Goal: Task Accomplishment & Management: Manage account settings

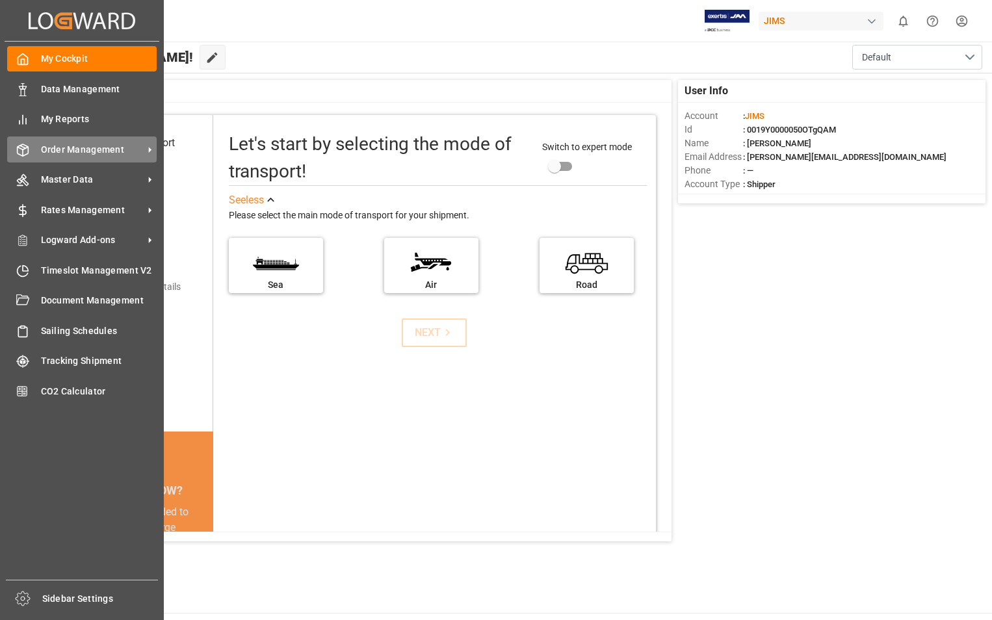
click at [86, 152] on span "Order Management" at bounding box center [92, 150] width 103 height 14
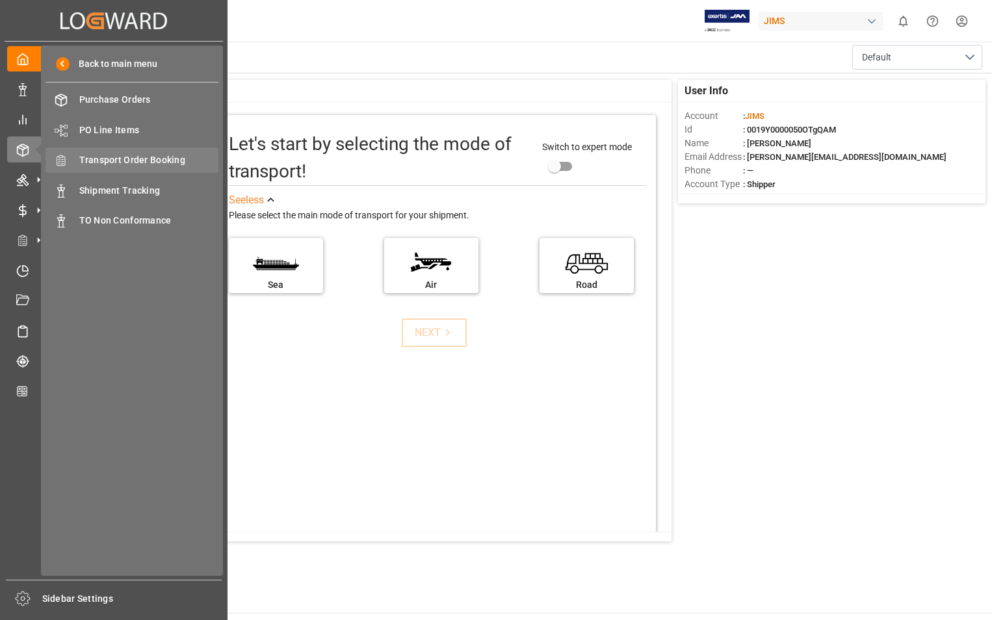
click at [157, 155] on span "Transport Order Booking" at bounding box center [149, 160] width 140 height 14
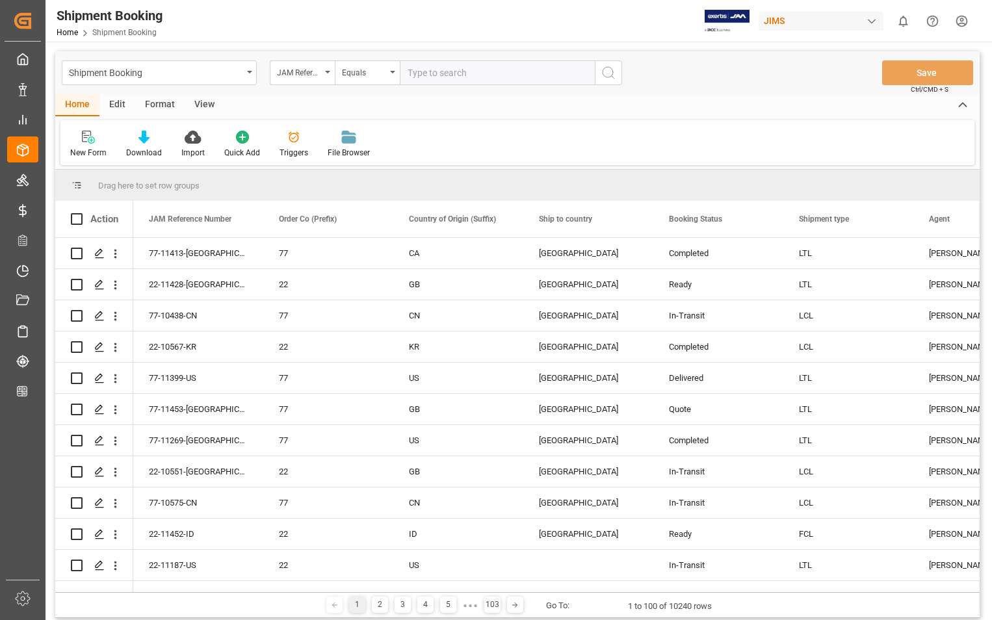
click at [468, 68] on input "text" at bounding box center [497, 72] width 195 height 25
type input "22-11343-US"
click at [608, 76] on icon "search button" at bounding box center [608, 73] width 16 height 16
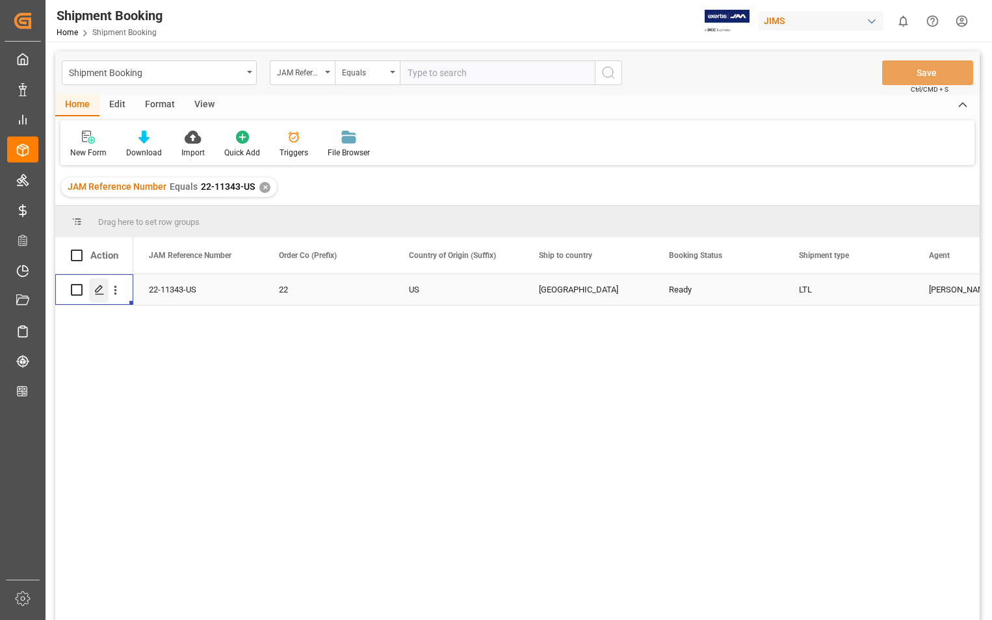
click at [99, 288] on icon "Press SPACE to select this row." at bounding box center [99, 290] width 10 height 10
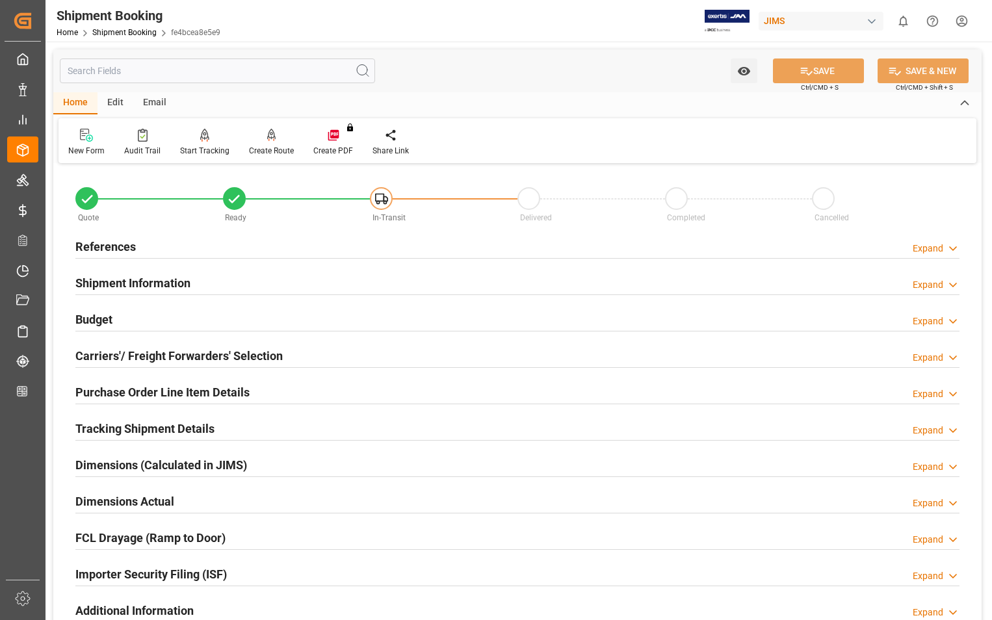
click at [156, 389] on h2 "Purchase Order Line Item Details" at bounding box center [162, 392] width 174 height 18
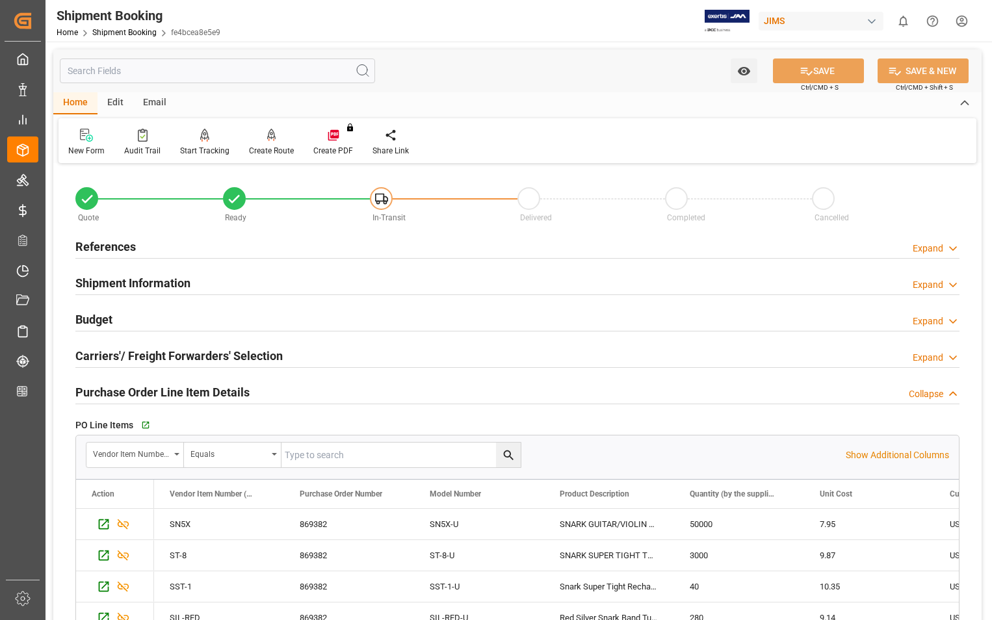
click at [155, 393] on h2 "Purchase Order Line Item Details" at bounding box center [162, 392] width 174 height 18
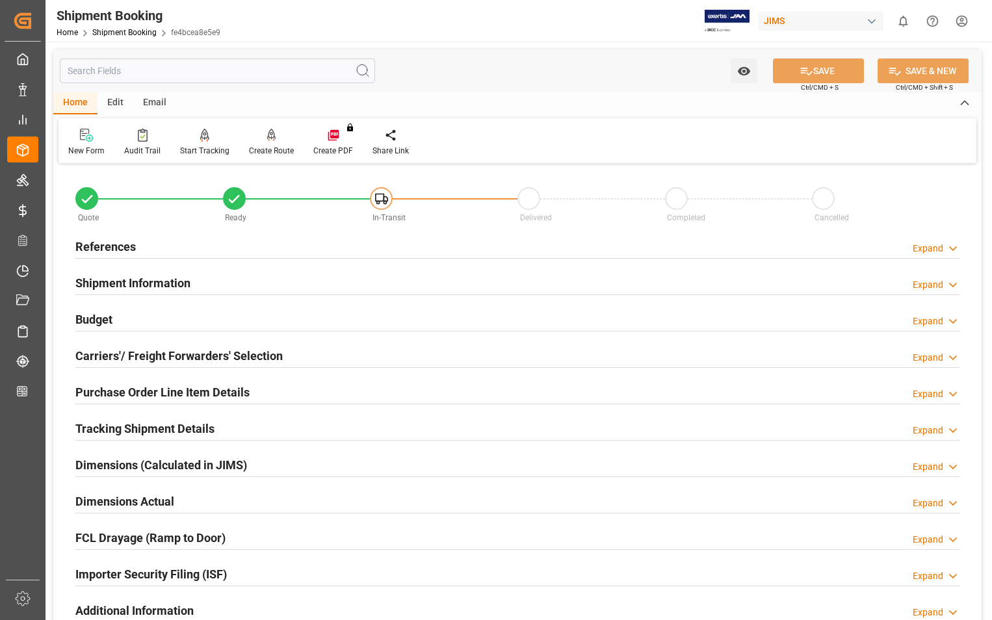
click at [166, 356] on h2 "Carriers'/ Freight Forwarders' Selection" at bounding box center [178, 356] width 207 height 18
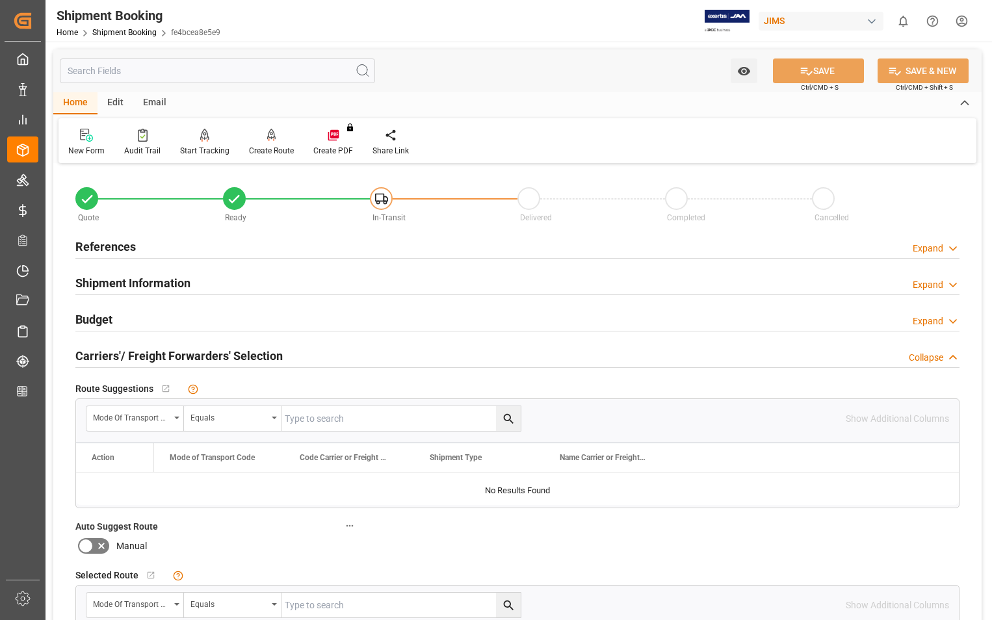
click at [166, 356] on h2 "Carriers'/ Freight Forwarders' Selection" at bounding box center [178, 356] width 207 height 18
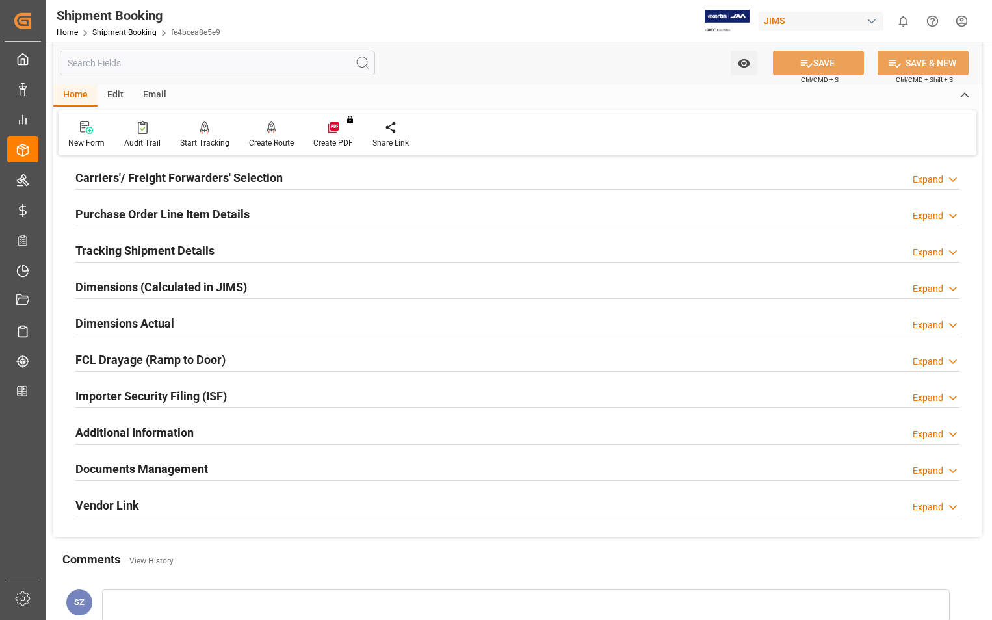
scroll to position [195, 0]
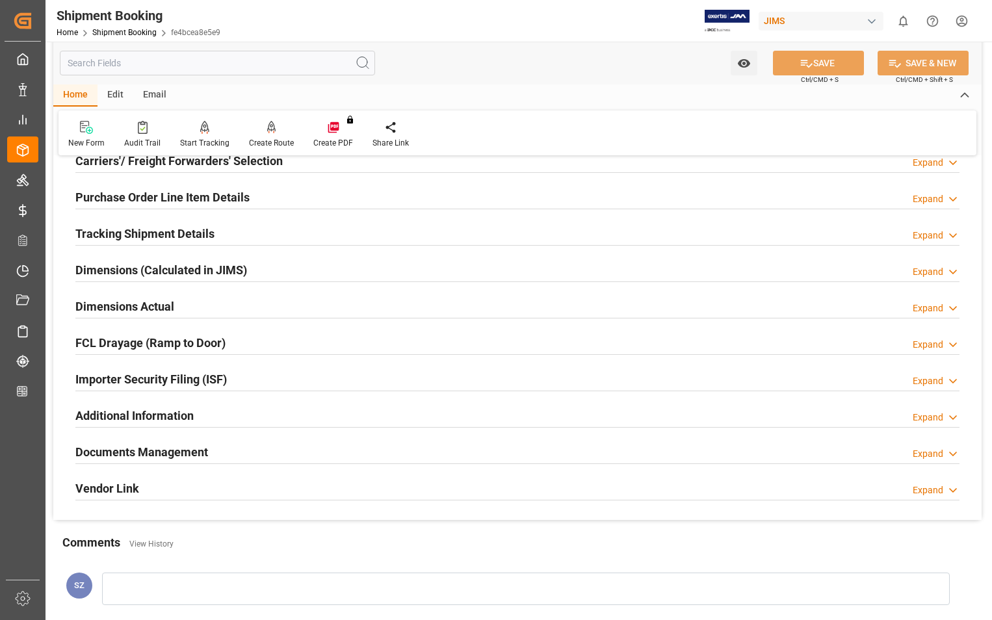
click at [173, 454] on h2 "Documents Management" at bounding box center [141, 452] width 133 height 18
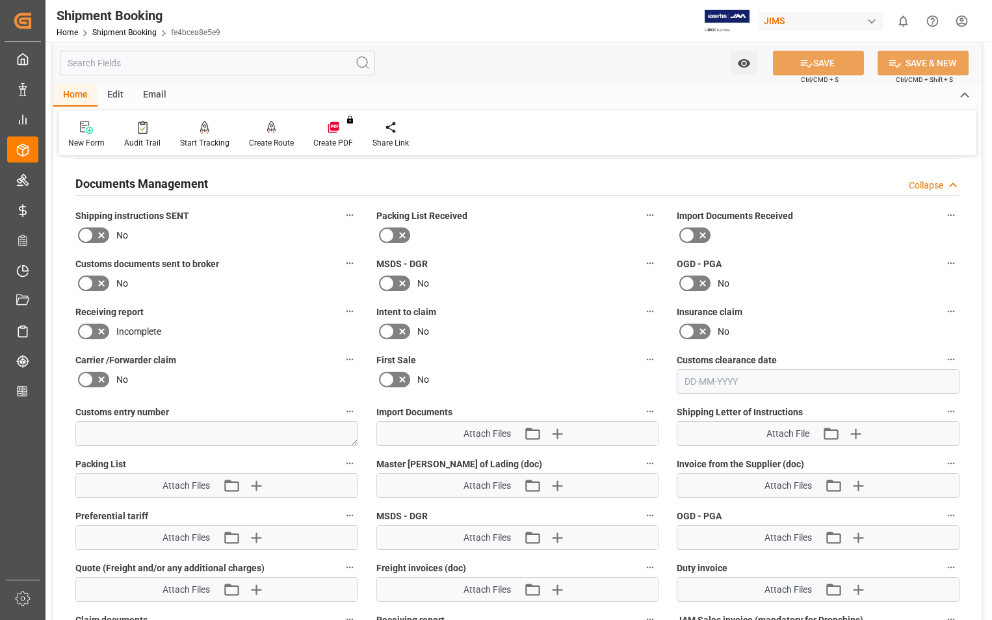
scroll to position [585, 0]
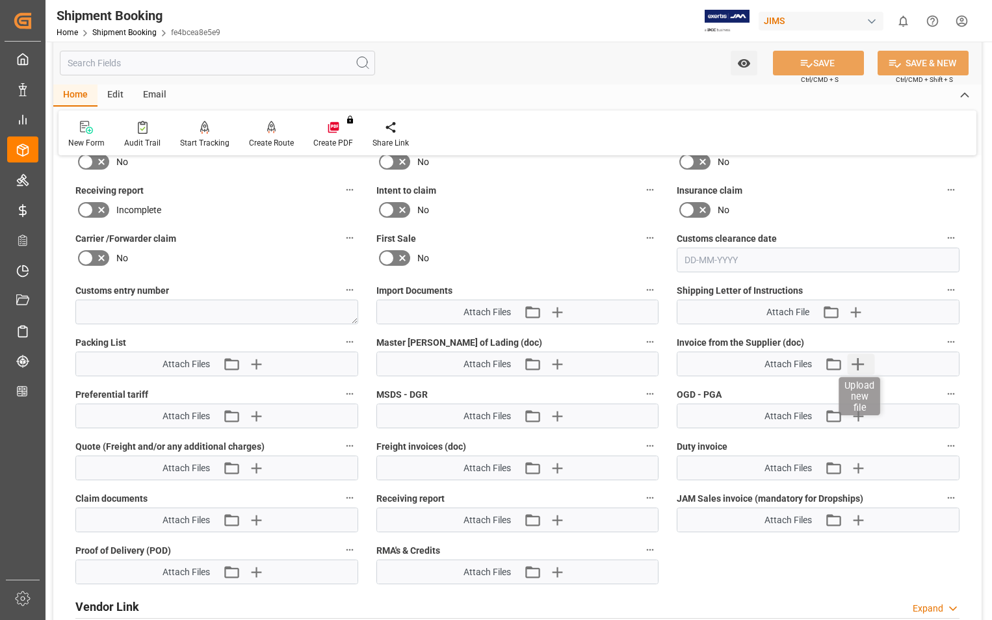
click at [858, 361] on icon "button" at bounding box center [857, 364] width 12 height 12
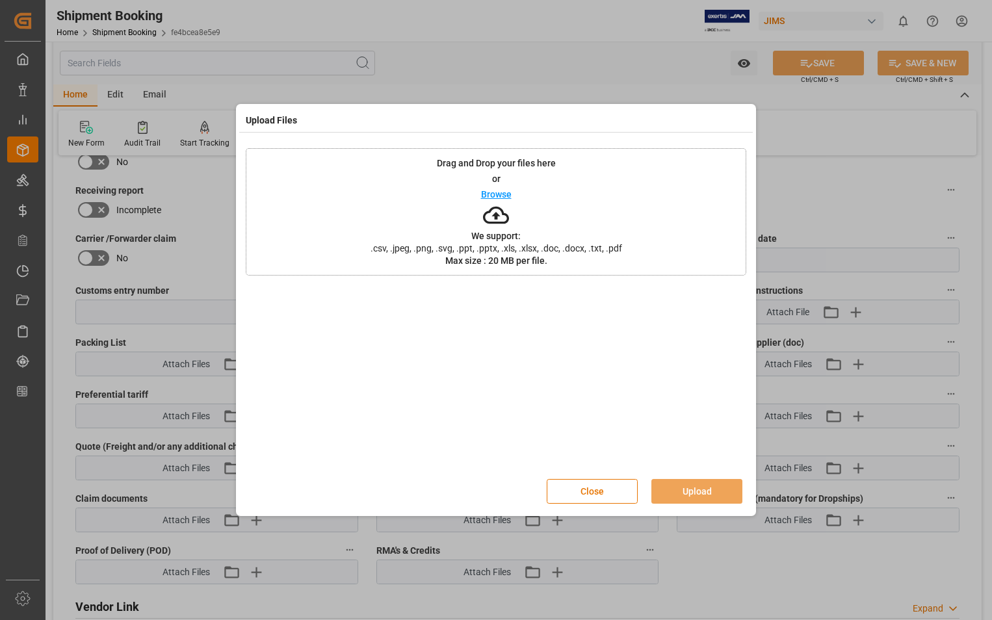
click at [491, 194] on p "Browse" at bounding box center [496, 194] width 31 height 9
click at [701, 495] on button "Upload" at bounding box center [696, 491] width 91 height 25
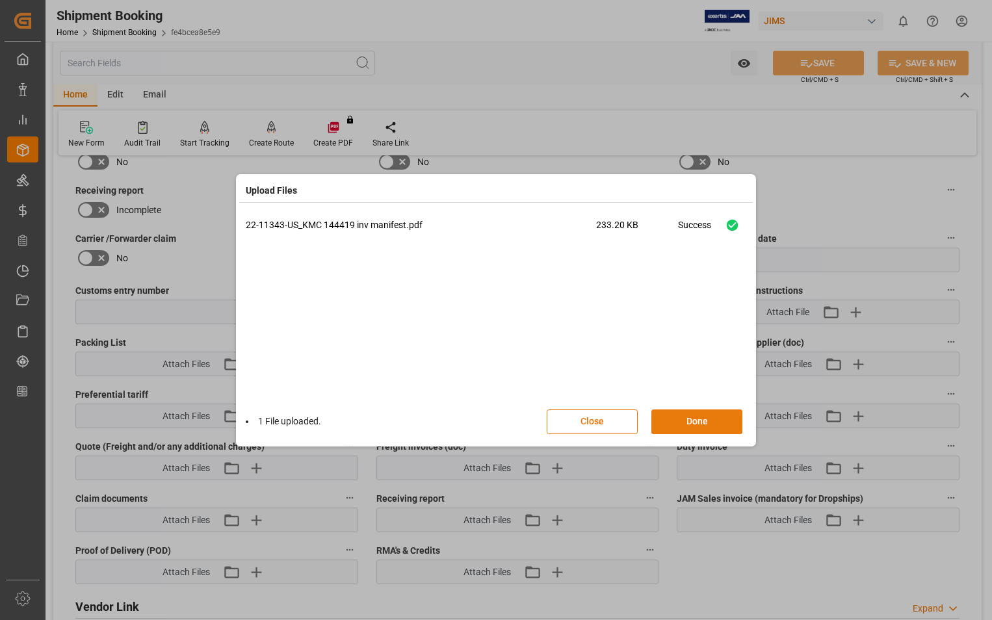
click at [692, 423] on button "Done" at bounding box center [696, 421] width 91 height 25
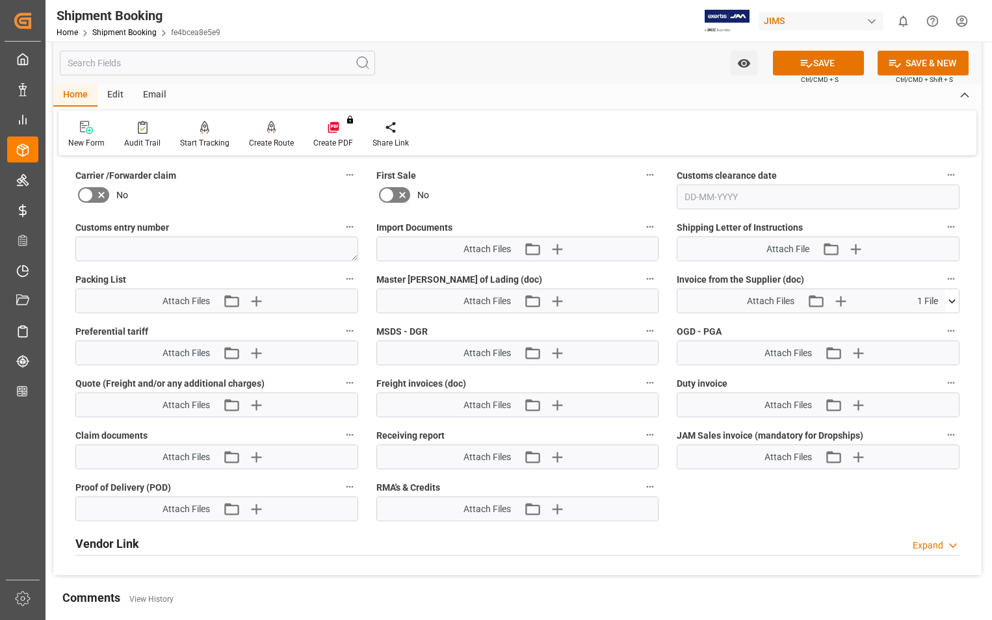
scroll to position [650, 0]
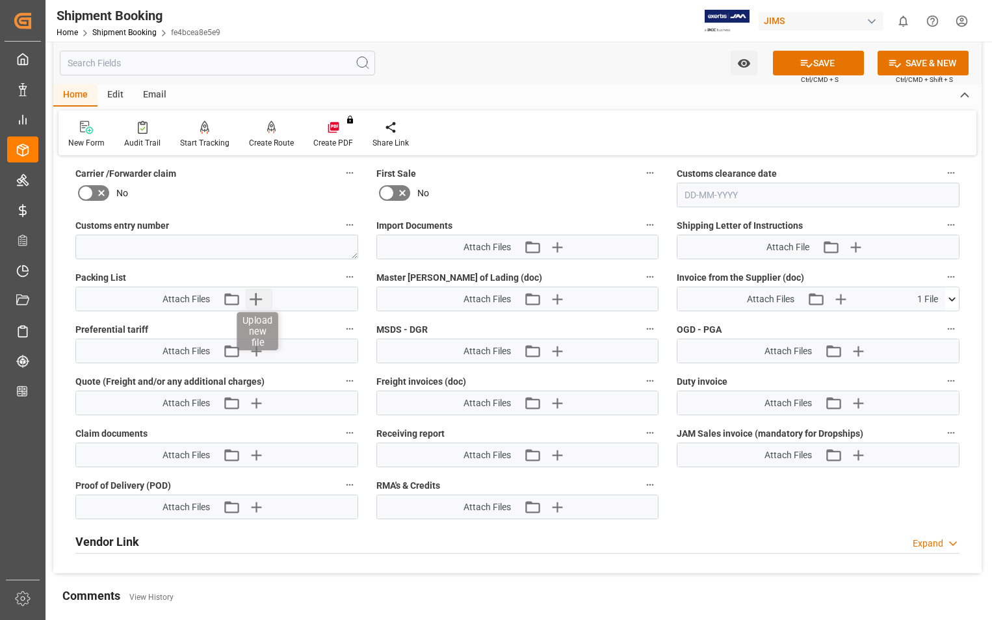
click at [255, 301] on icon "button" at bounding box center [256, 298] width 21 height 21
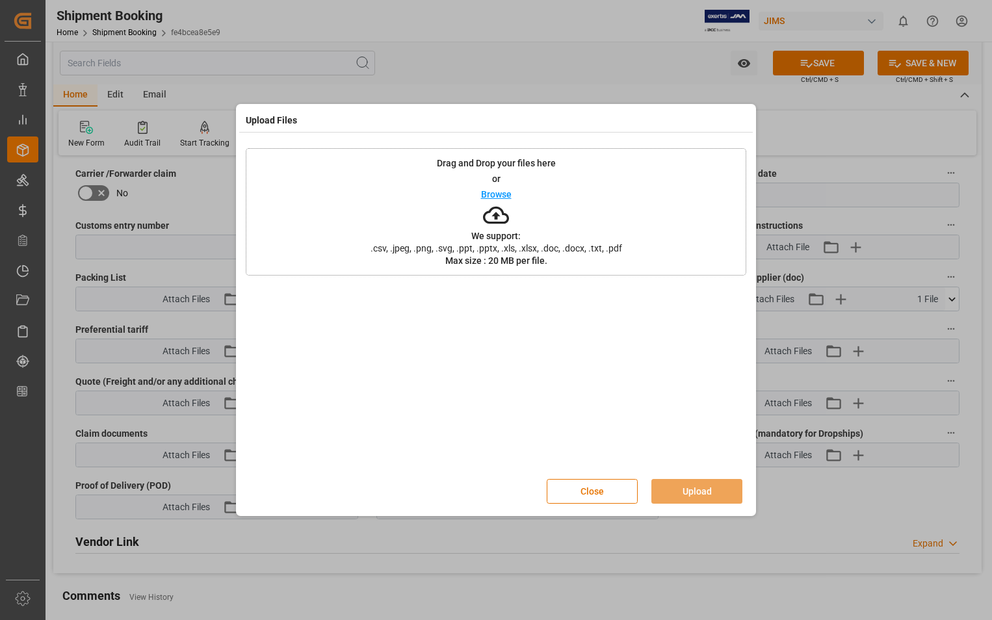
click at [501, 195] on p "Browse" at bounding box center [496, 194] width 31 height 9
click at [707, 491] on button "Upload" at bounding box center [696, 491] width 91 height 25
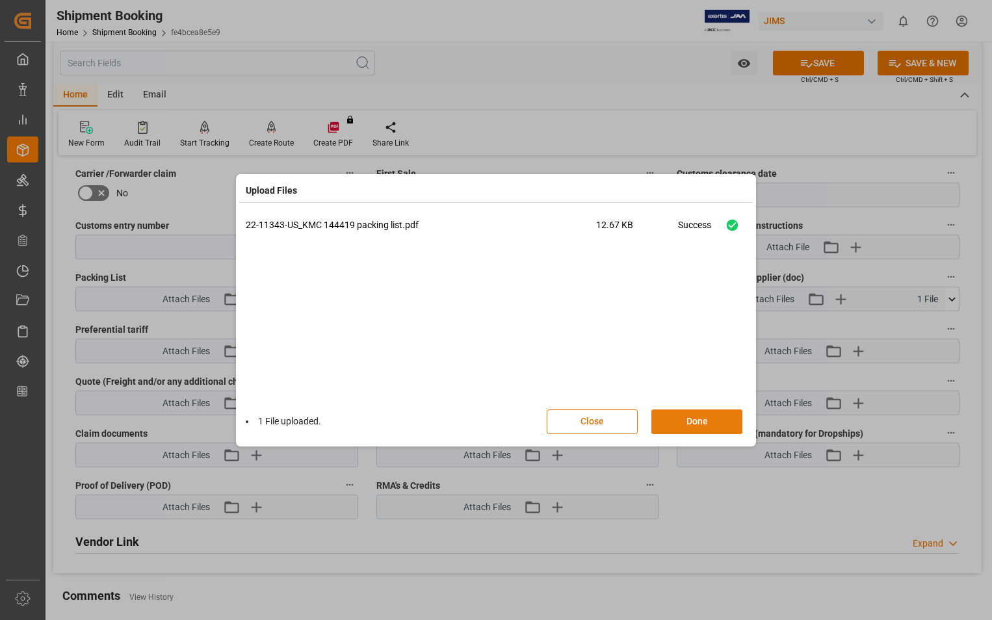
click at [692, 420] on button "Done" at bounding box center [696, 421] width 91 height 25
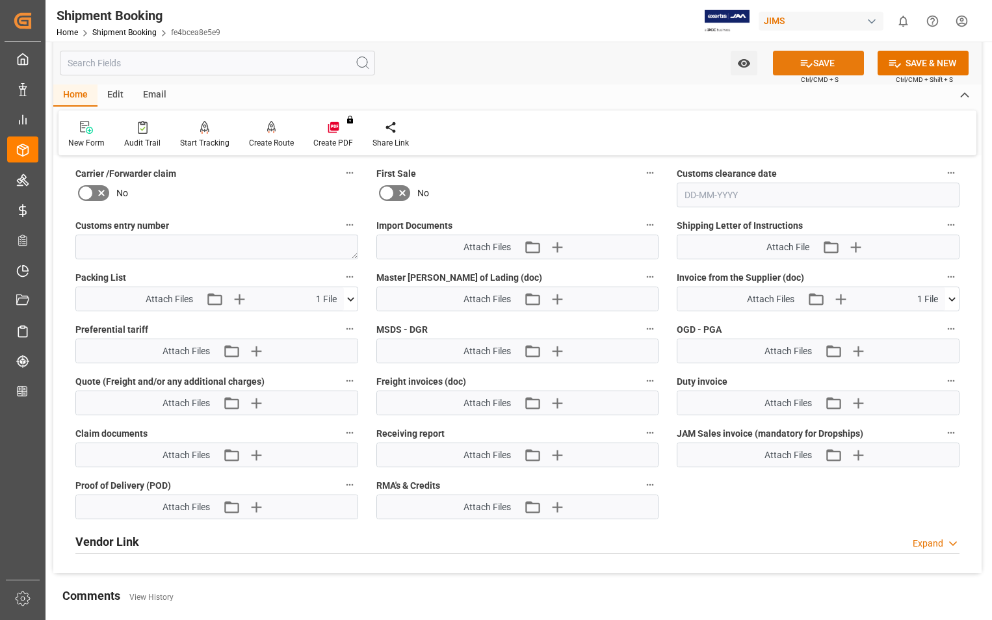
click at [828, 62] on button "SAVE" at bounding box center [818, 63] width 91 height 25
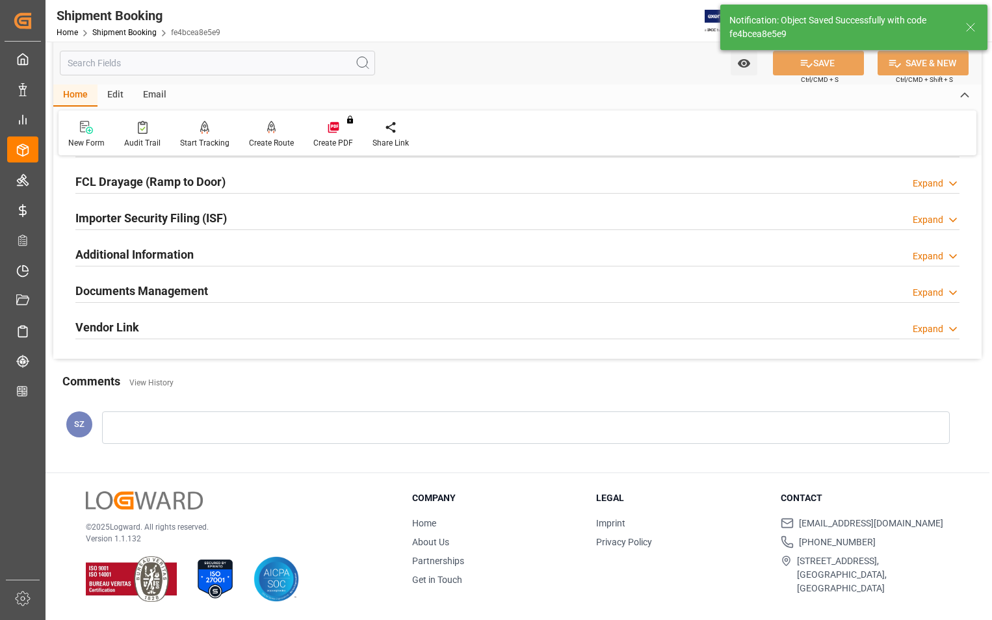
scroll to position [142, 0]
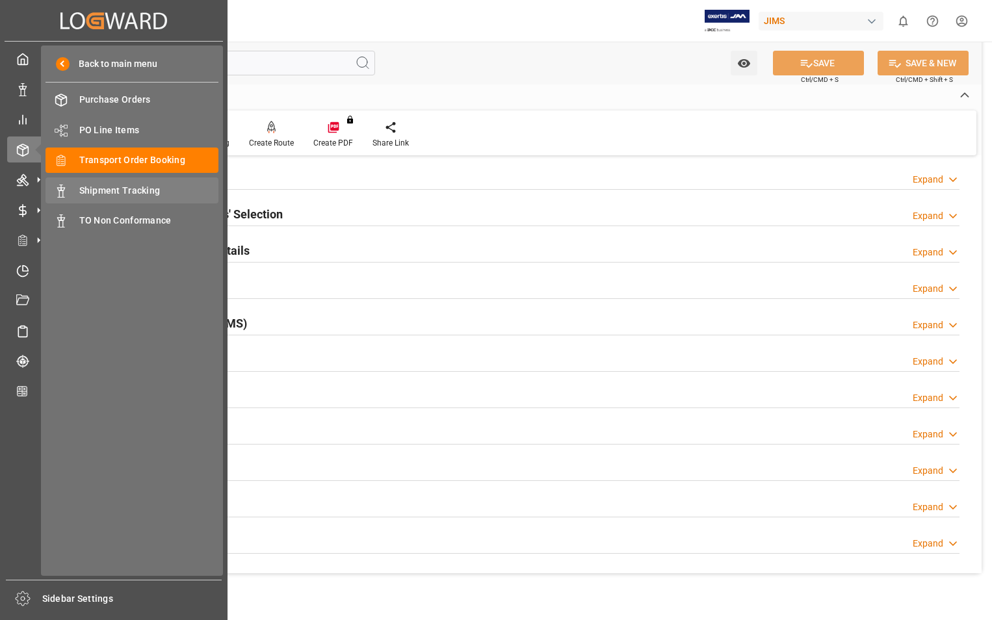
click at [151, 193] on span "Shipment Tracking" at bounding box center [149, 191] width 140 height 14
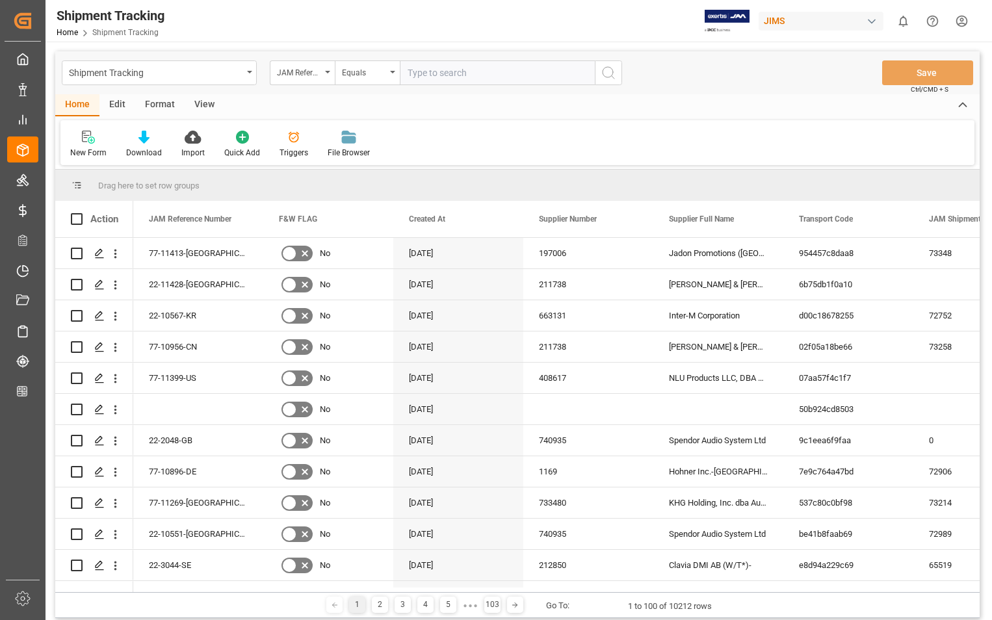
click at [474, 69] on input "text" at bounding box center [497, 72] width 195 height 25
type input "22-11343-US"
click at [611, 73] on icon "search button" at bounding box center [608, 73] width 16 height 16
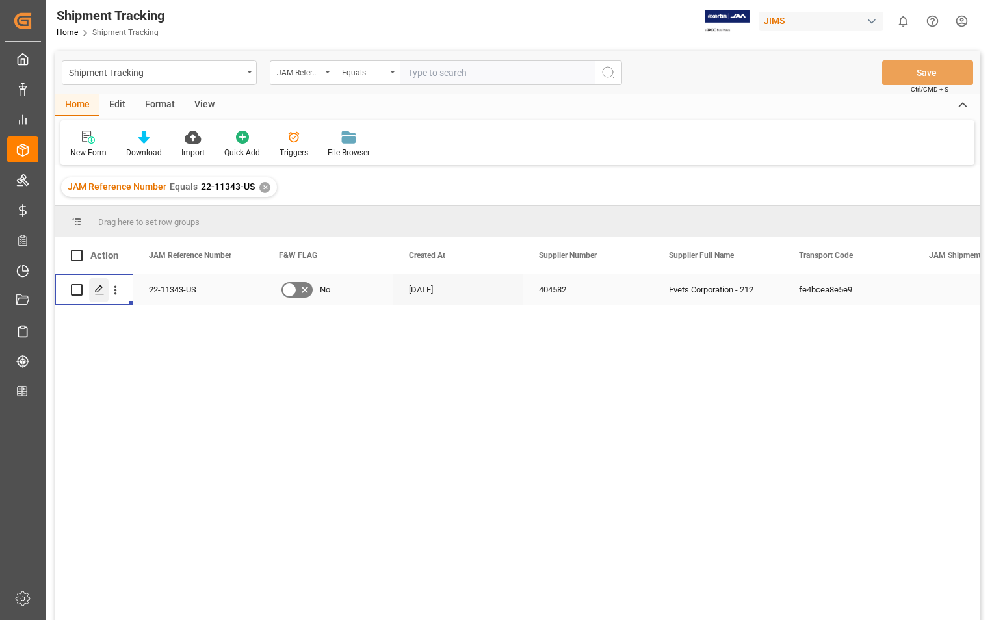
click at [101, 286] on icon "Press SPACE to select this row." at bounding box center [99, 290] width 10 height 10
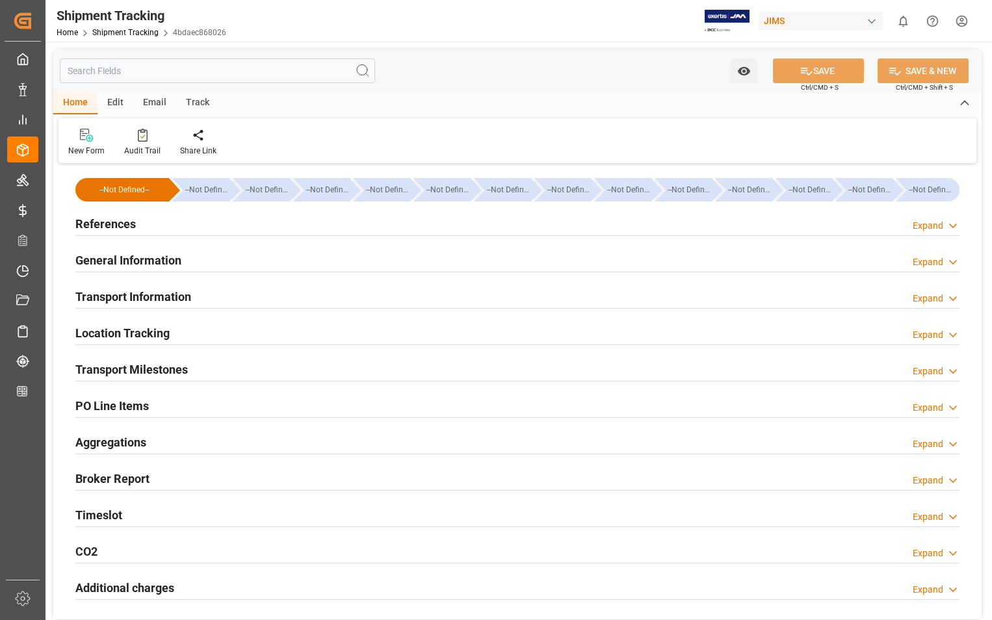
type input "[DATE]"
click at [121, 222] on h2 "References" at bounding box center [105, 224] width 60 height 18
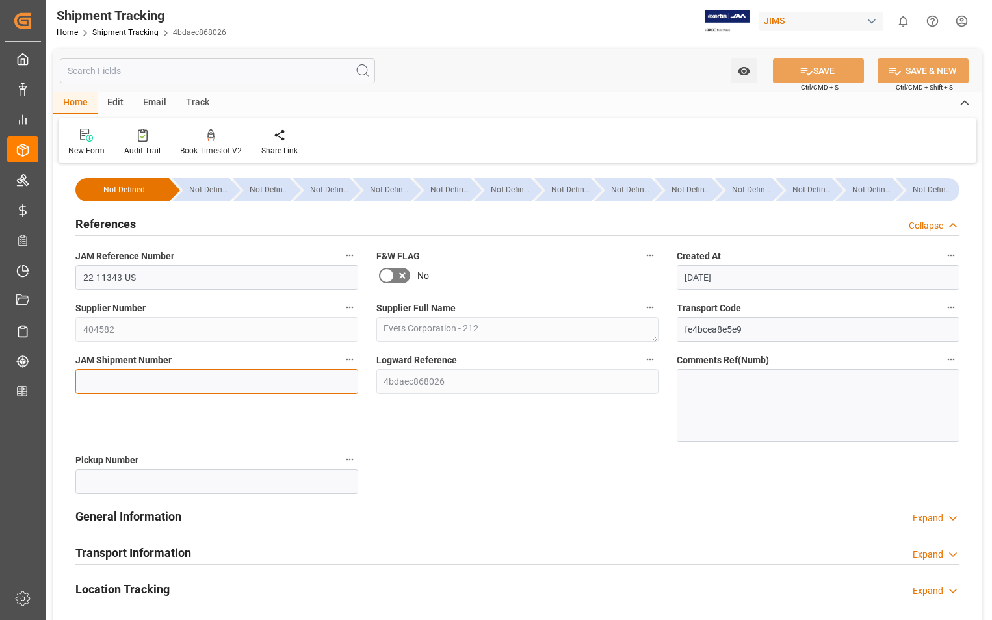
click at [179, 384] on input at bounding box center [216, 381] width 283 height 25
paste input "73373"
type input "73373"
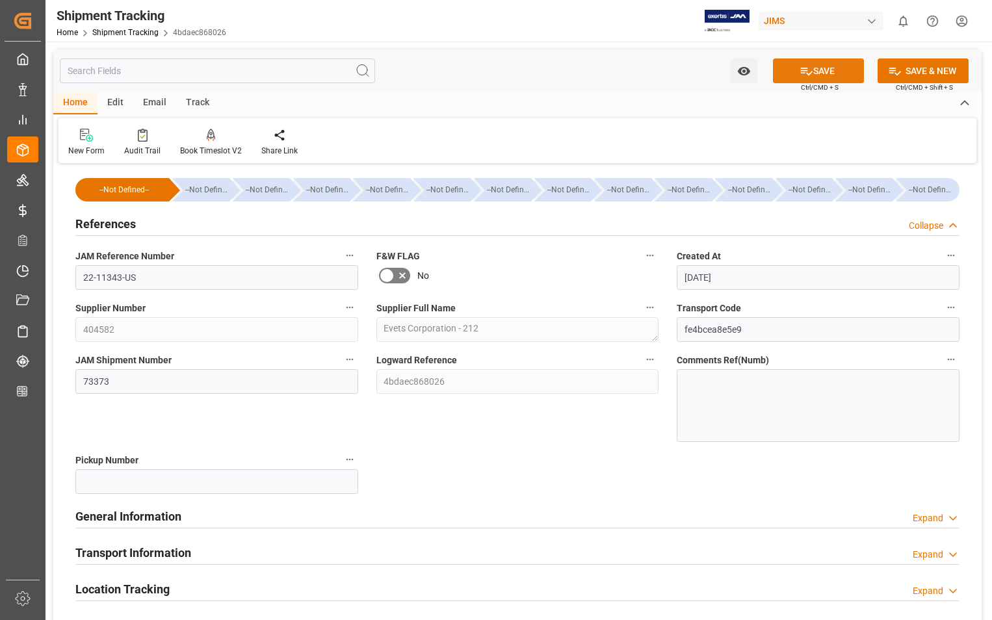
click at [830, 66] on button "SAVE" at bounding box center [818, 70] width 91 height 25
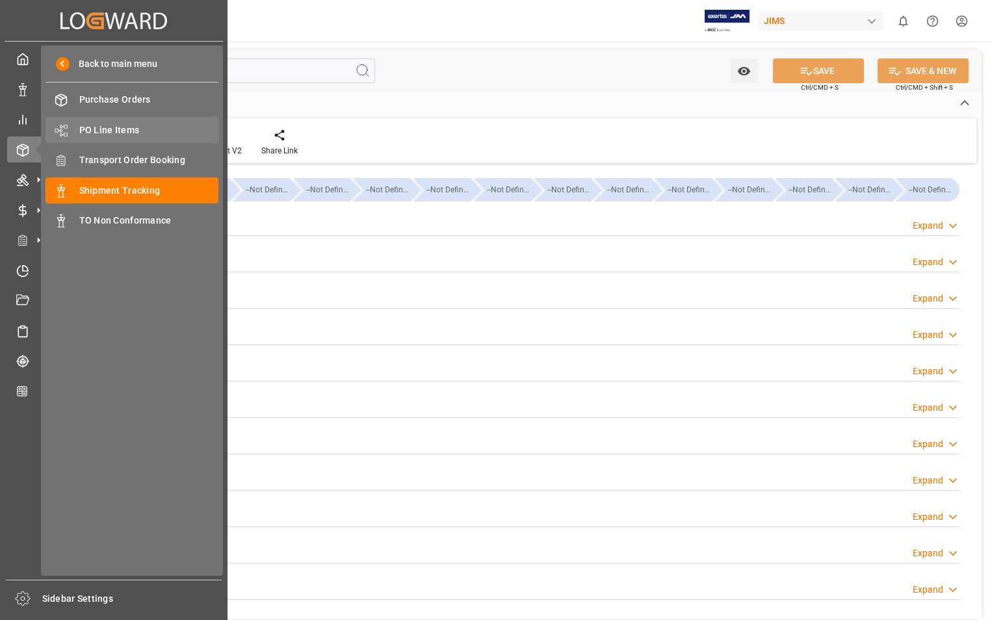
click at [132, 123] on span "PO Line Items" at bounding box center [149, 130] width 140 height 14
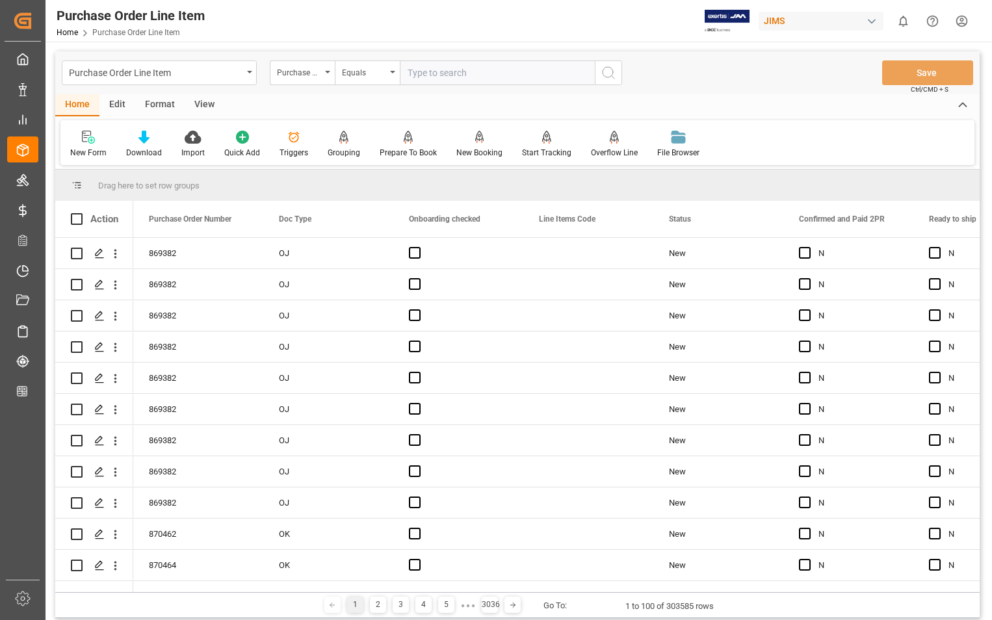
click at [456, 77] on input "text" at bounding box center [497, 72] width 195 height 25
type input "869382"
click at [608, 77] on icon "search button" at bounding box center [608, 73] width 16 height 16
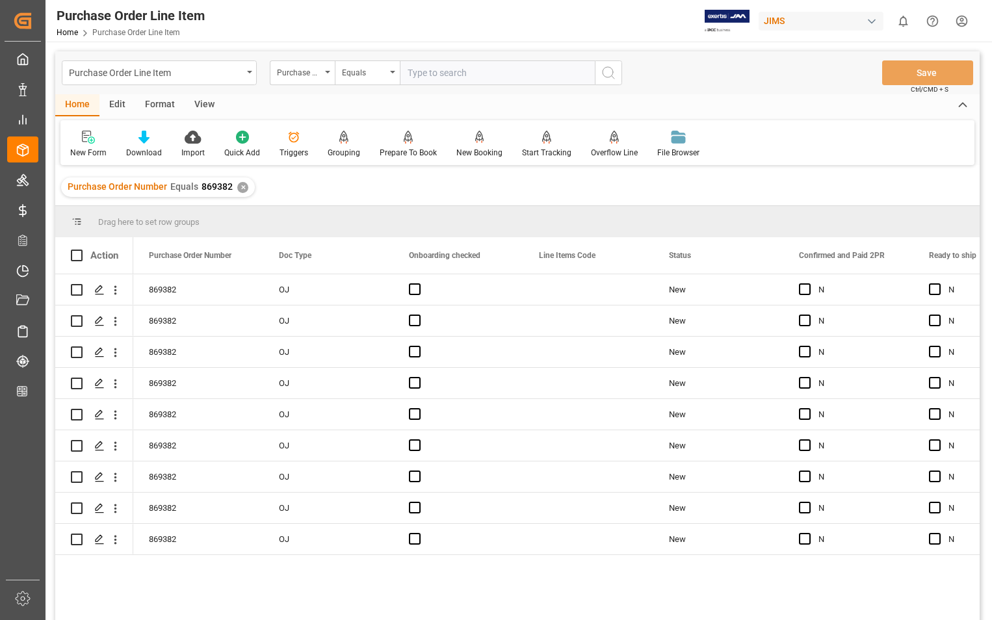
click at [197, 104] on div "View" at bounding box center [205, 105] width 40 height 22
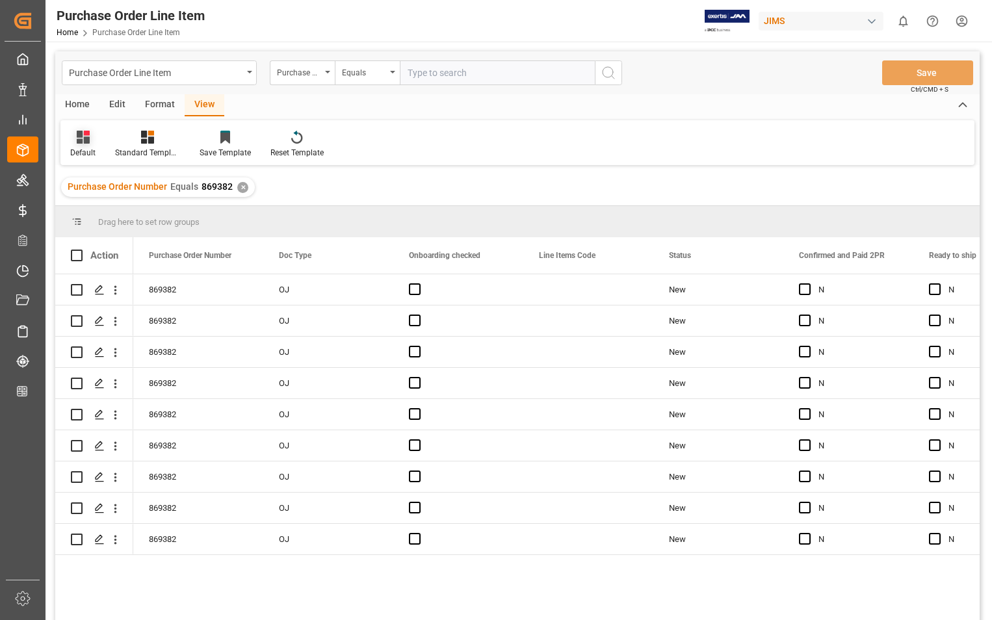
click at [89, 153] on div "Default" at bounding box center [82, 153] width 25 height 12
click at [109, 211] on div "Sophia setting." at bounding box center [134, 210] width 114 height 14
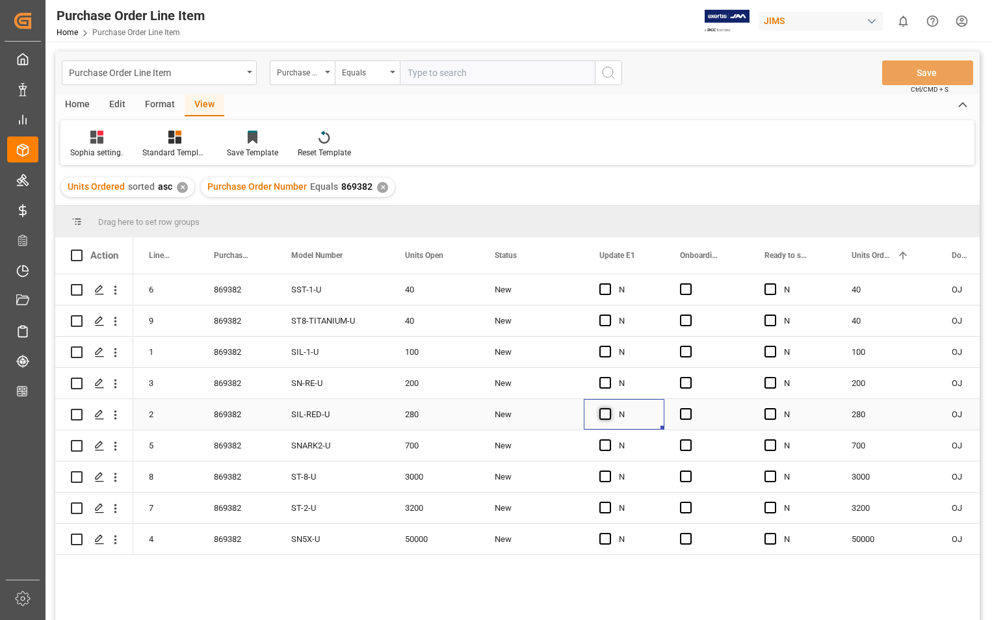
click at [608, 417] on span "Press SPACE to select this row." at bounding box center [605, 414] width 12 height 12
click at [609, 408] on input "Press SPACE to select this row." at bounding box center [609, 408] width 0 height 0
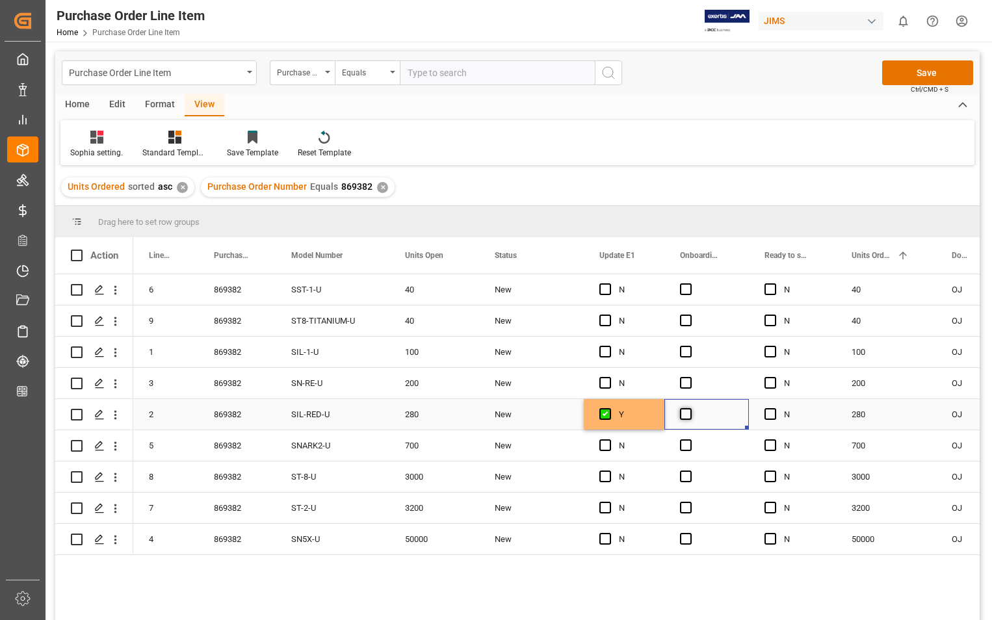
click at [686, 411] on span "Press SPACE to select this row." at bounding box center [686, 414] width 12 height 12
click at [689, 408] on input "Press SPACE to select this row." at bounding box center [689, 408] width 0 height 0
click at [911, 74] on button "Save" at bounding box center [927, 72] width 91 height 25
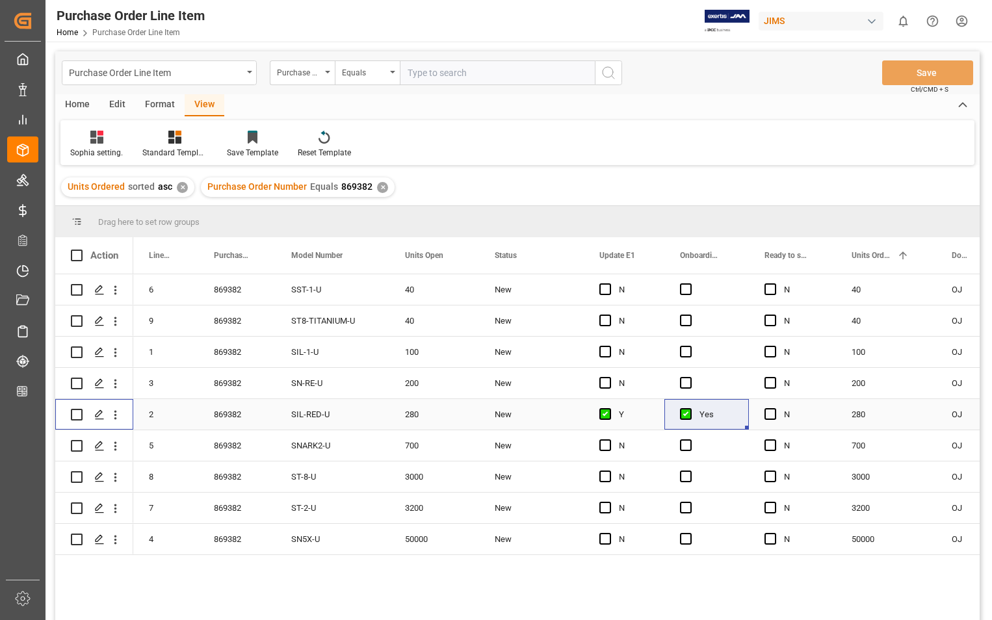
click at [78, 414] on input "Press Space to toggle row selection (unchecked)" at bounding box center [77, 415] width 12 height 12
checkbox input "true"
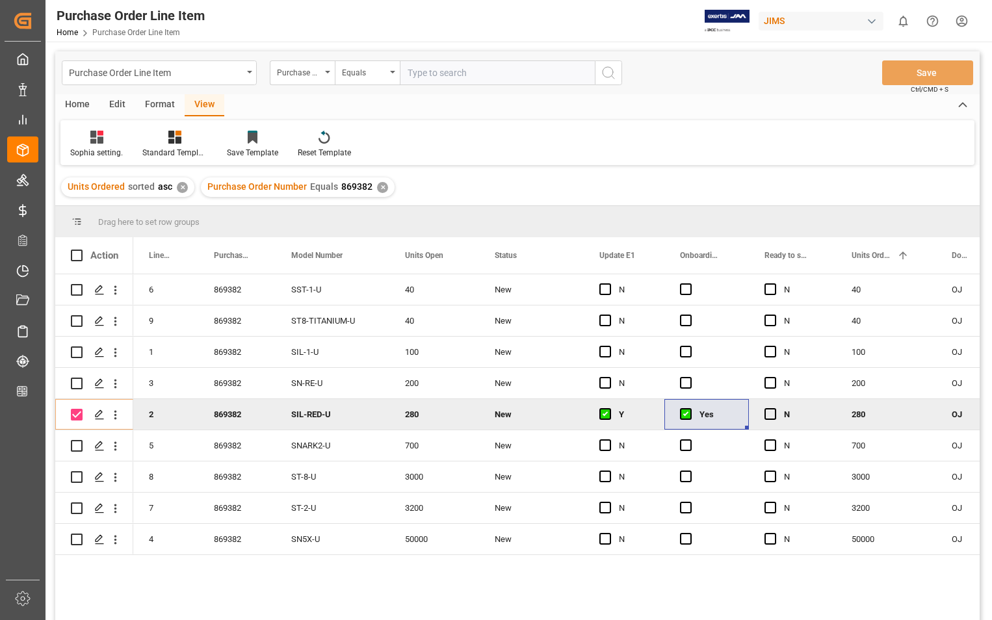
click at [83, 101] on div "Home" at bounding box center [77, 105] width 44 height 22
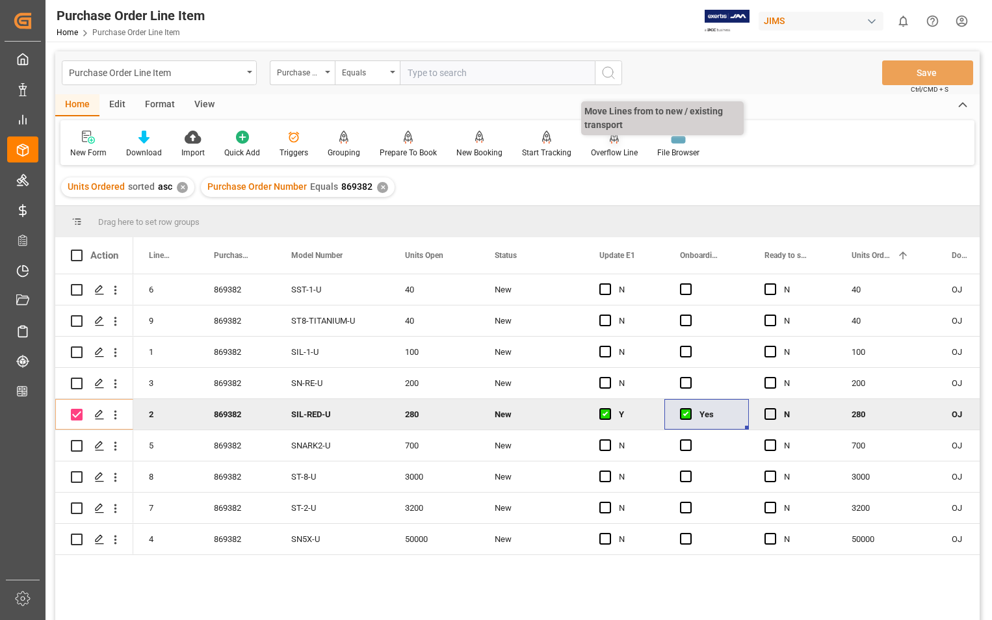
click at [606, 146] on div "Overflow Line" at bounding box center [614, 144] width 66 height 29
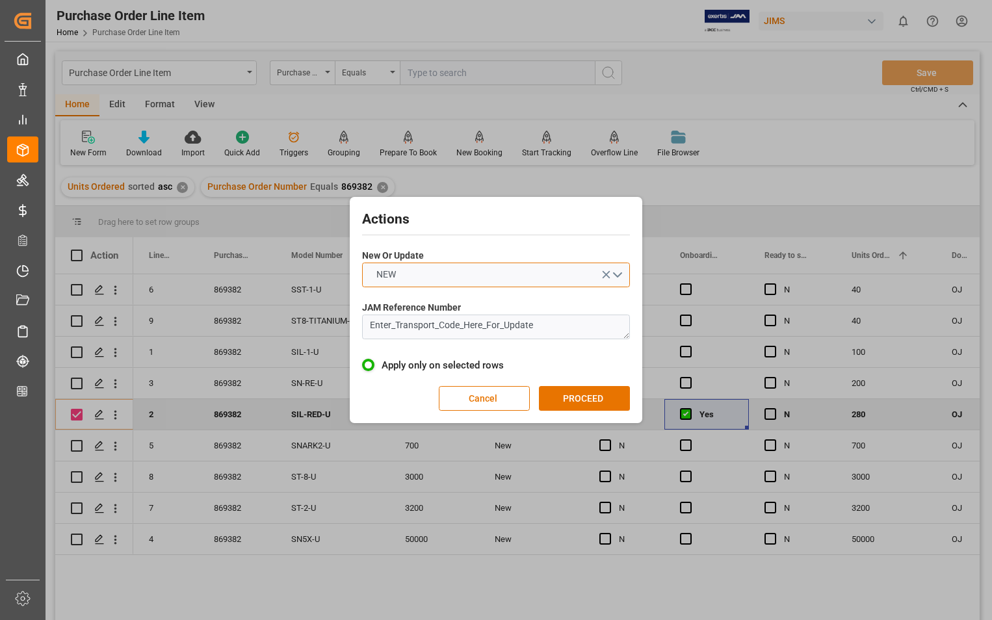
click at [620, 268] on button "NEW" at bounding box center [496, 275] width 268 height 25
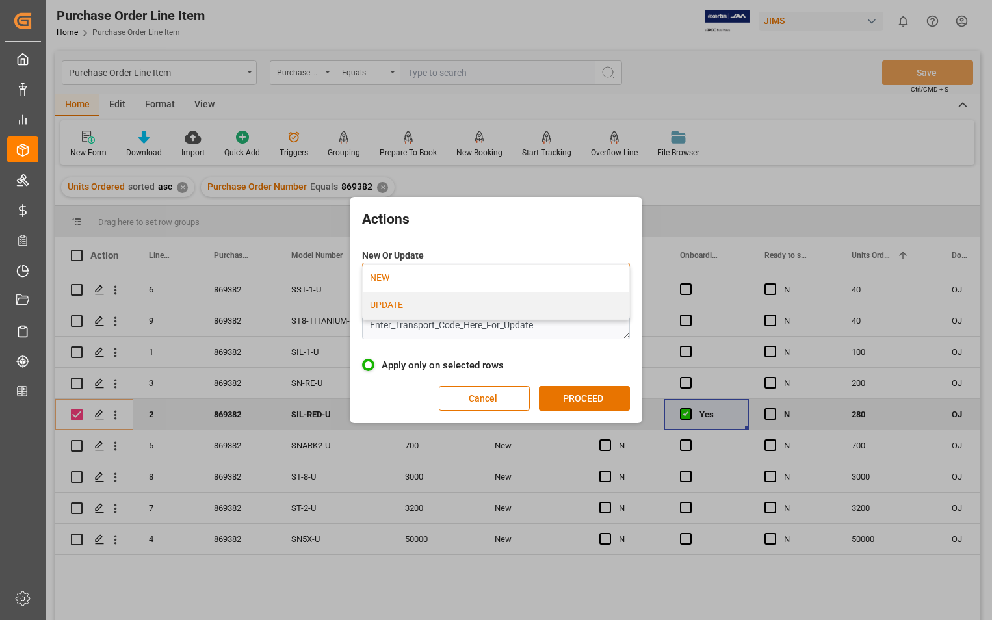
click at [391, 307] on div "UPDATE" at bounding box center [496, 305] width 266 height 27
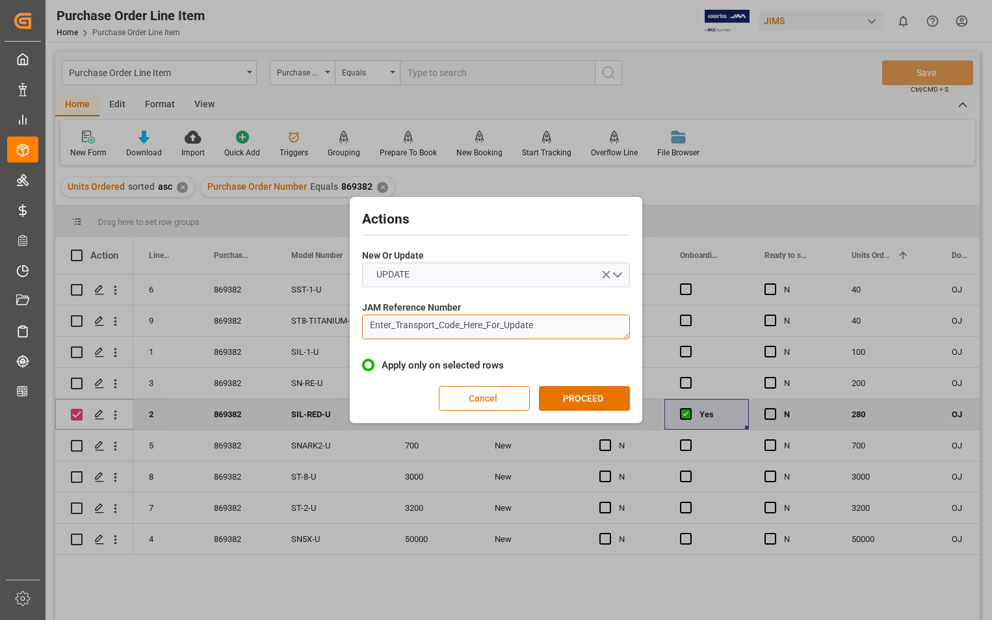
drag, startPoint x: 559, startPoint y: 327, endPoint x: 303, endPoint y: 332, distance: 255.4
click at [303, 332] on div "Actions New Or Update UPDATE JAM Reference Number Enter_Transport_Code_Here_For…" at bounding box center [496, 310] width 992 height 620
paste textarea "22-11343-US"
type textarea "22-11343-US"
click at [561, 400] on button "PROCEED" at bounding box center [584, 398] width 91 height 25
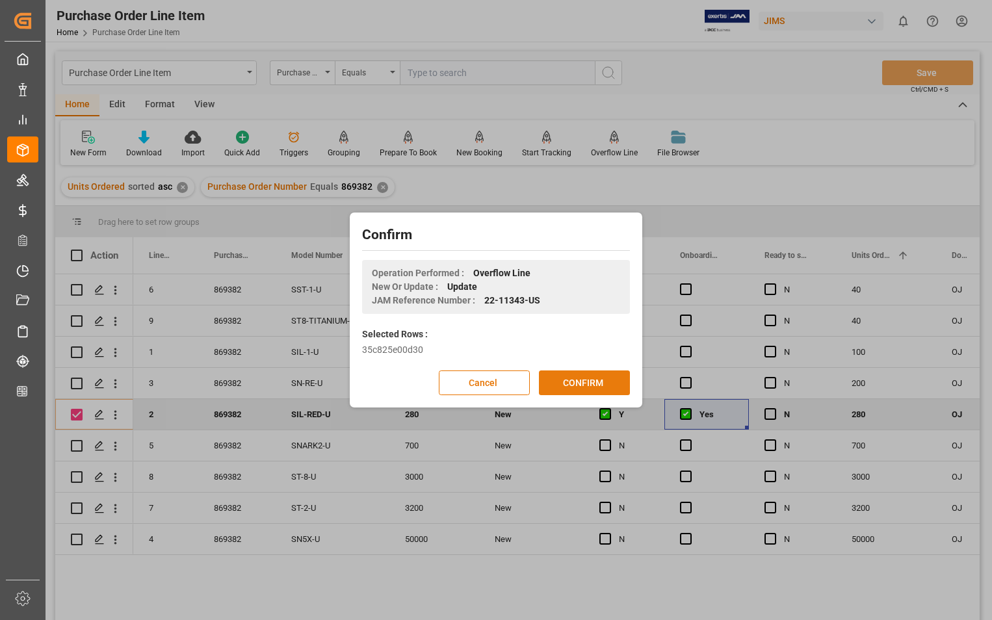
click at [577, 384] on button "CONFIRM" at bounding box center [584, 382] width 91 height 25
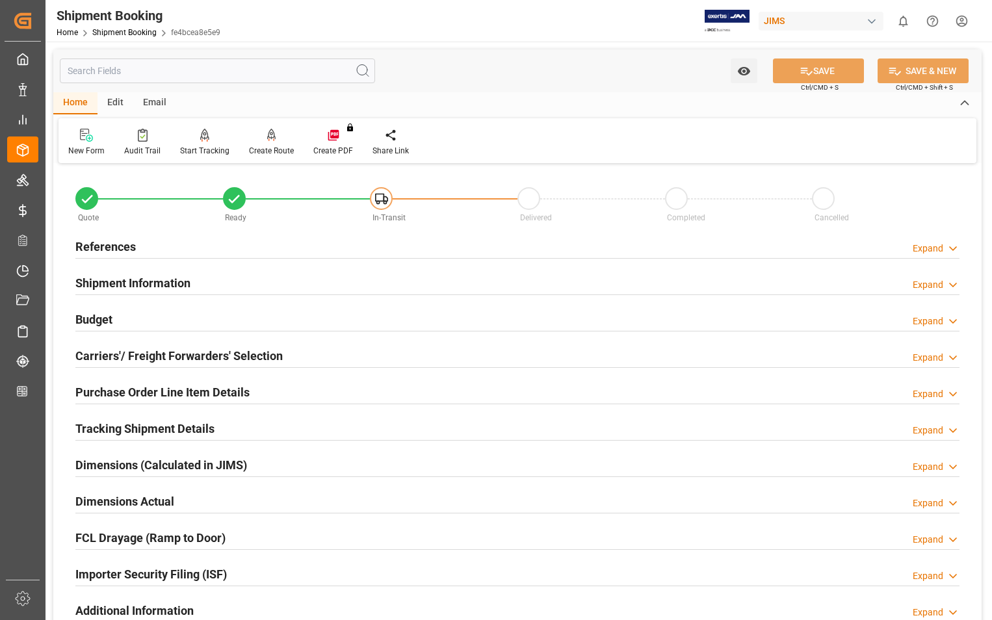
click at [141, 501] on h2 "Dimensions Actual" at bounding box center [124, 502] width 99 height 18
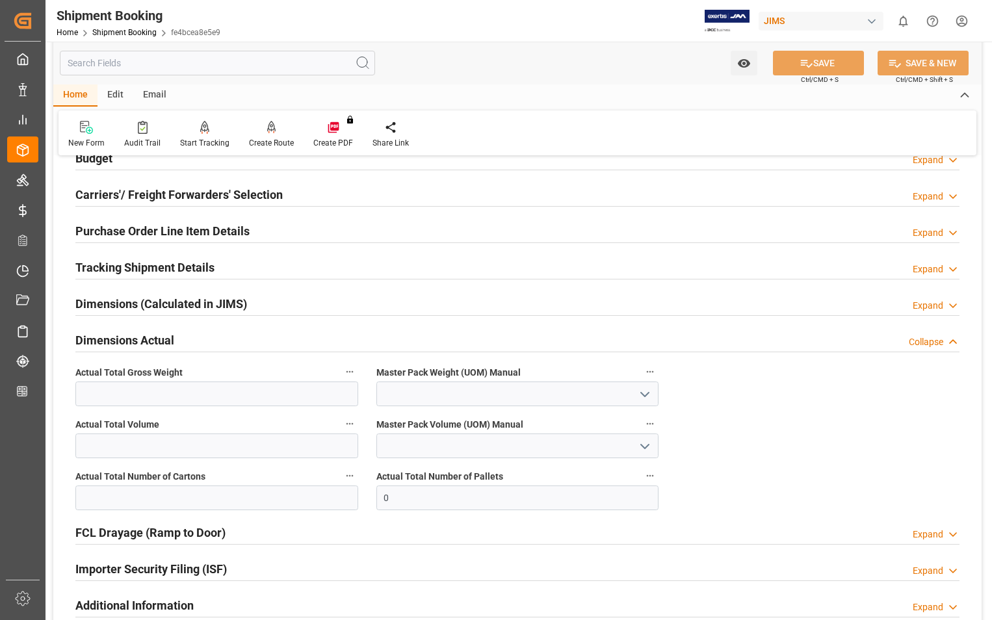
scroll to position [195, 0]
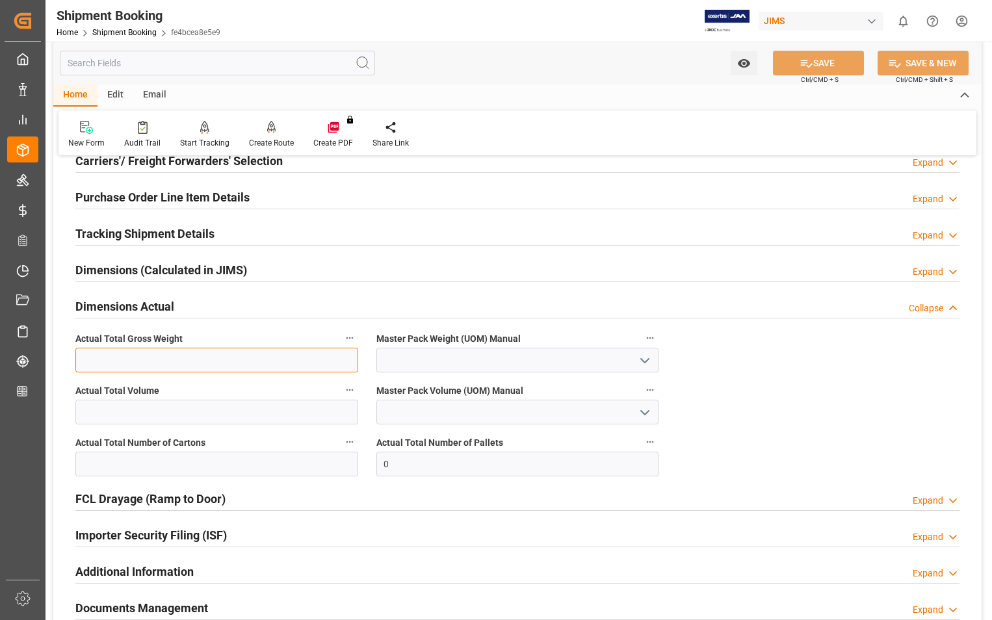
click at [280, 357] on input "text" at bounding box center [216, 360] width 283 height 25
type input "52"
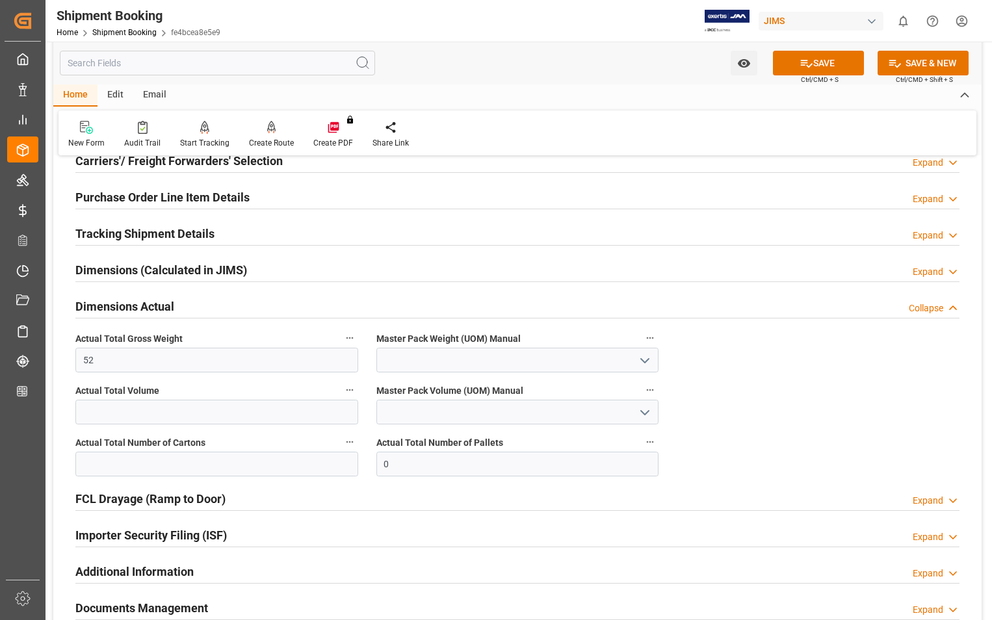
click at [646, 360] on polyline "open menu" at bounding box center [645, 361] width 8 height 4
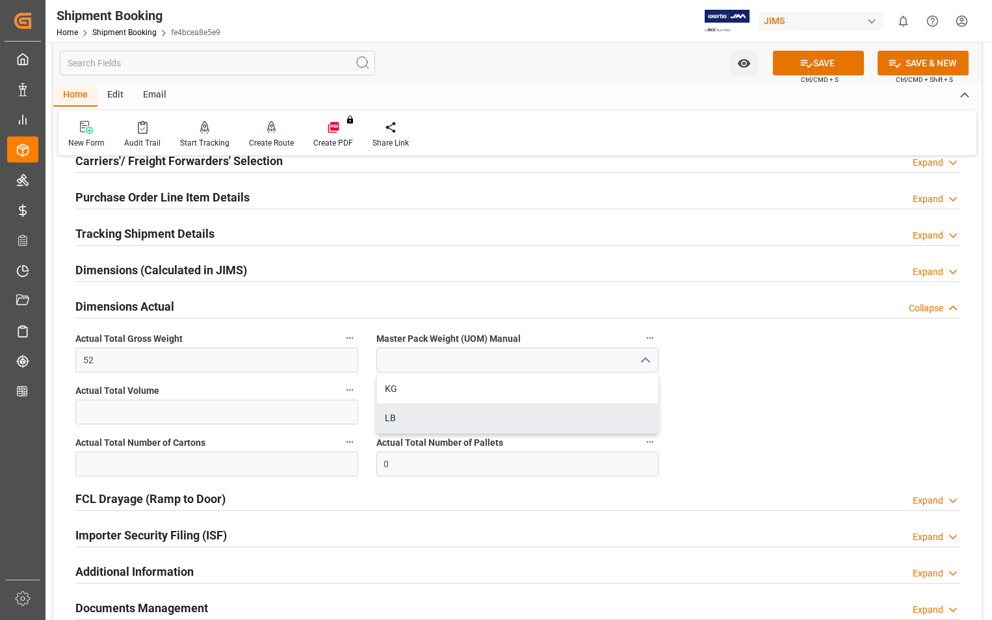
click at [402, 420] on div "LB" at bounding box center [517, 418] width 281 height 29
type input "LB"
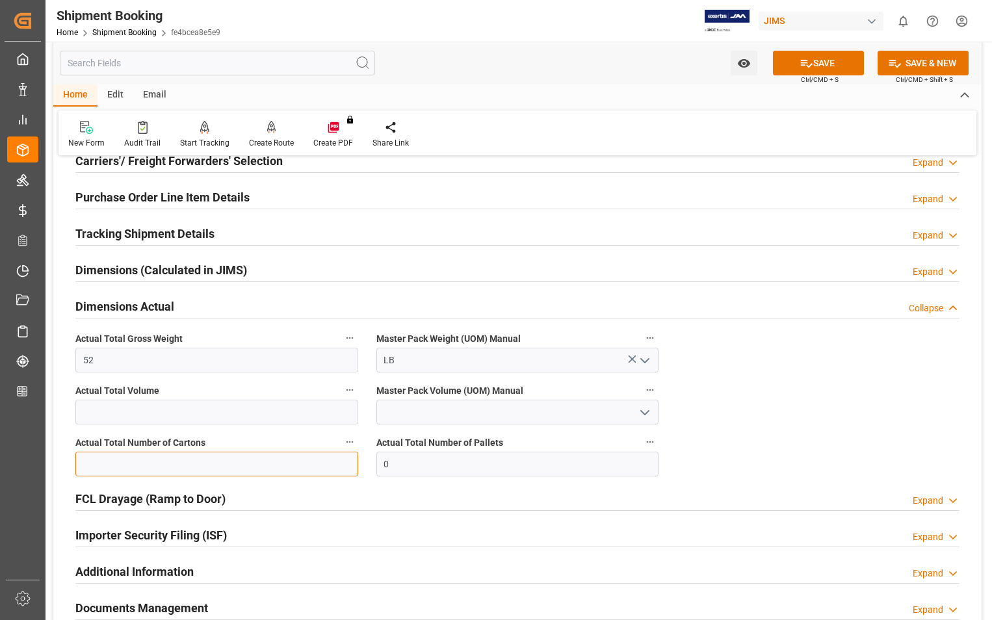
click at [274, 466] on input "text" at bounding box center [216, 464] width 283 height 25
type input "6"
click at [838, 64] on button "SAVE" at bounding box center [818, 63] width 91 height 25
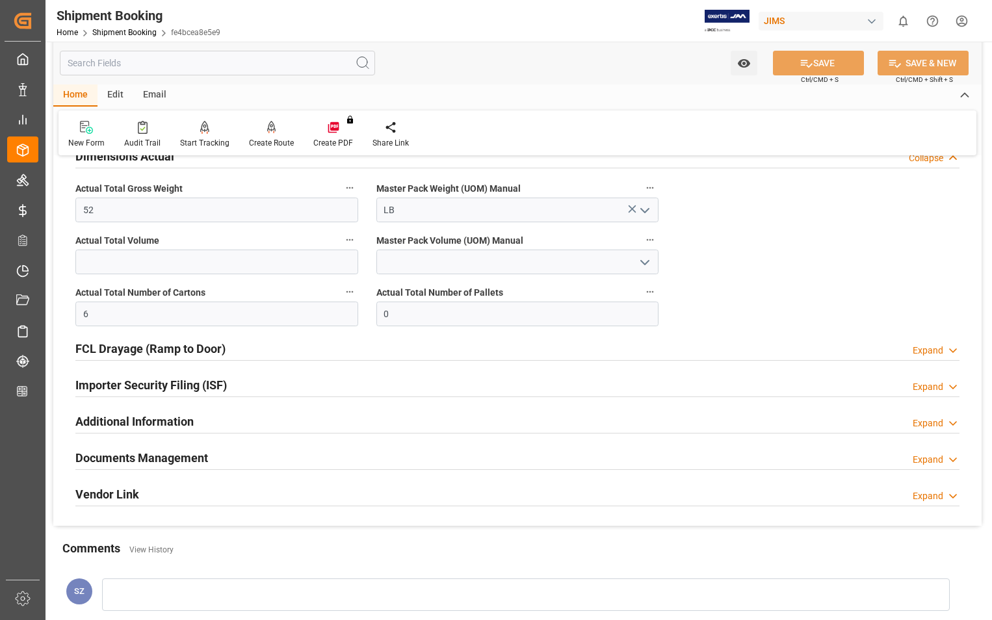
scroll to position [390, 0]
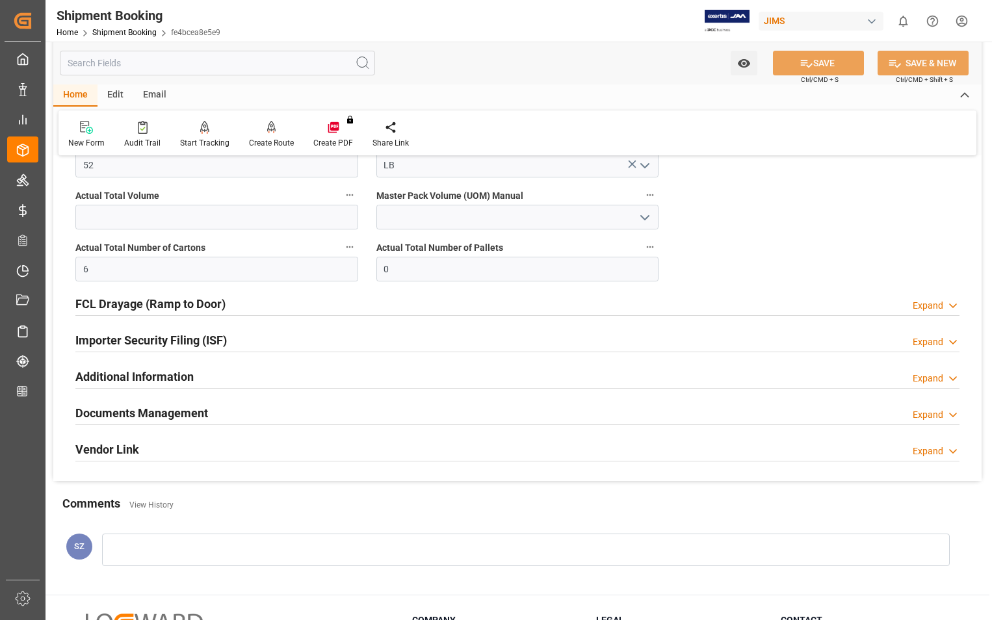
click at [164, 417] on h2 "Documents Management" at bounding box center [141, 413] width 133 height 18
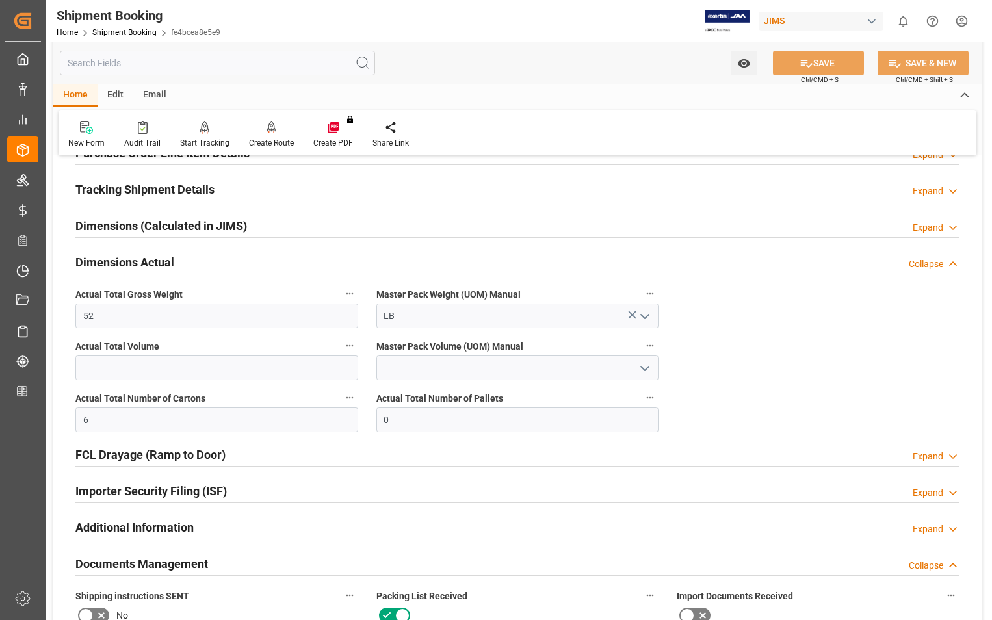
scroll to position [195, 0]
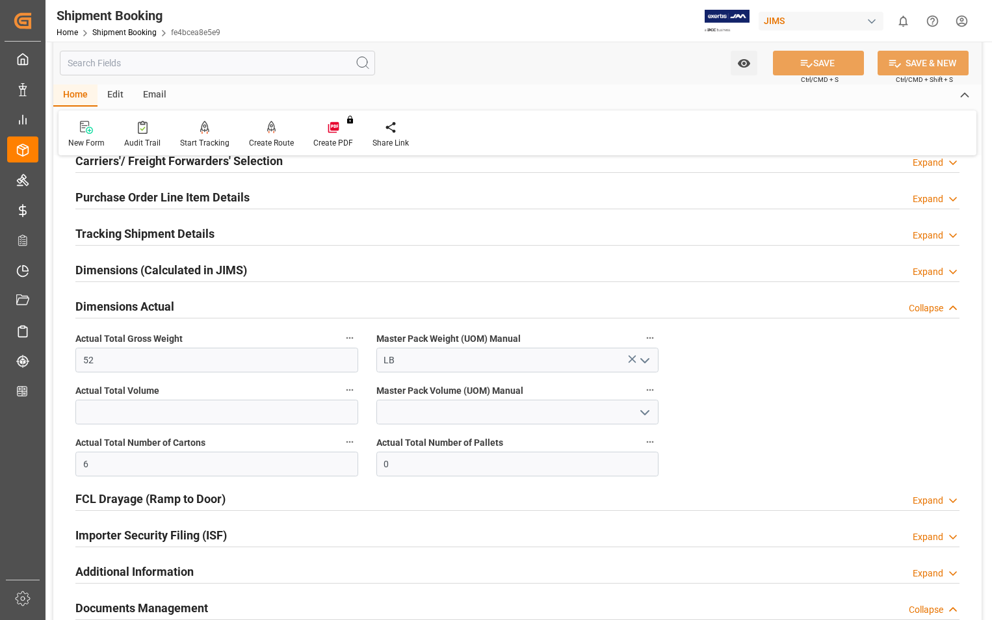
click at [119, 309] on h2 "Dimensions Actual" at bounding box center [124, 307] width 99 height 18
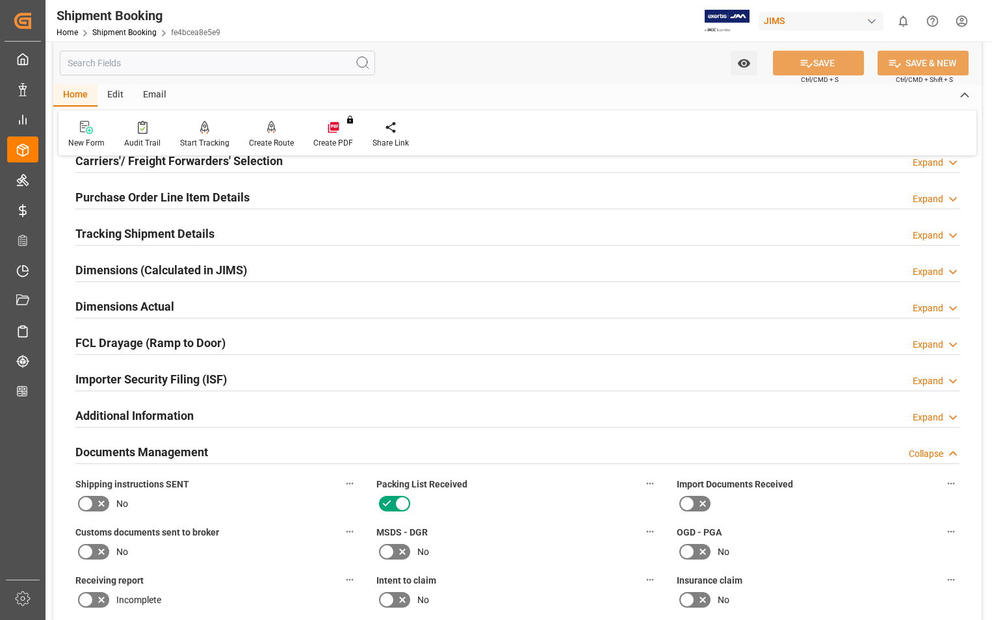
click at [124, 450] on h2 "Documents Management" at bounding box center [141, 452] width 133 height 18
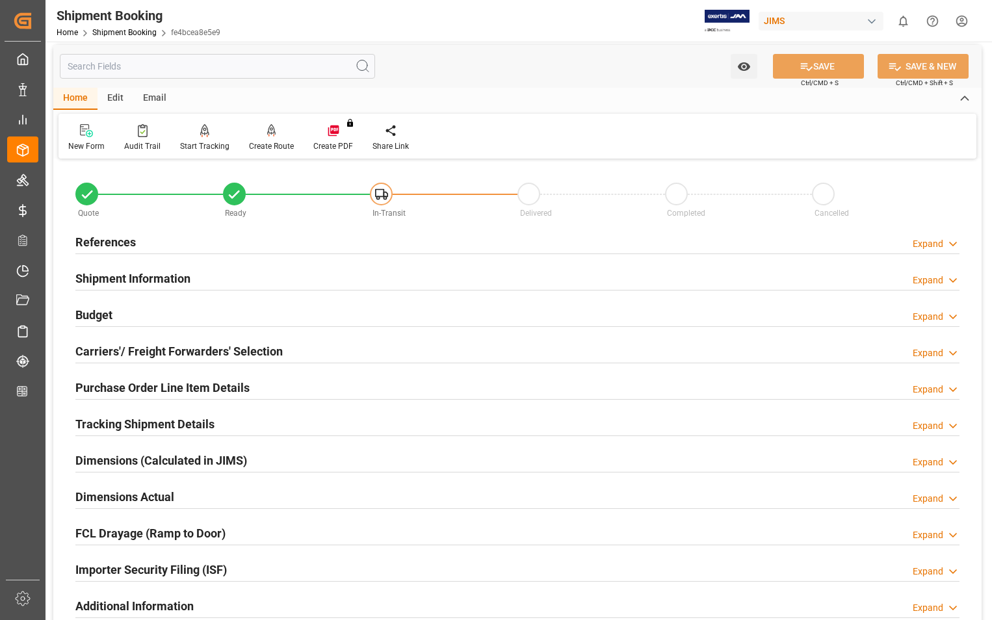
scroll to position [0, 0]
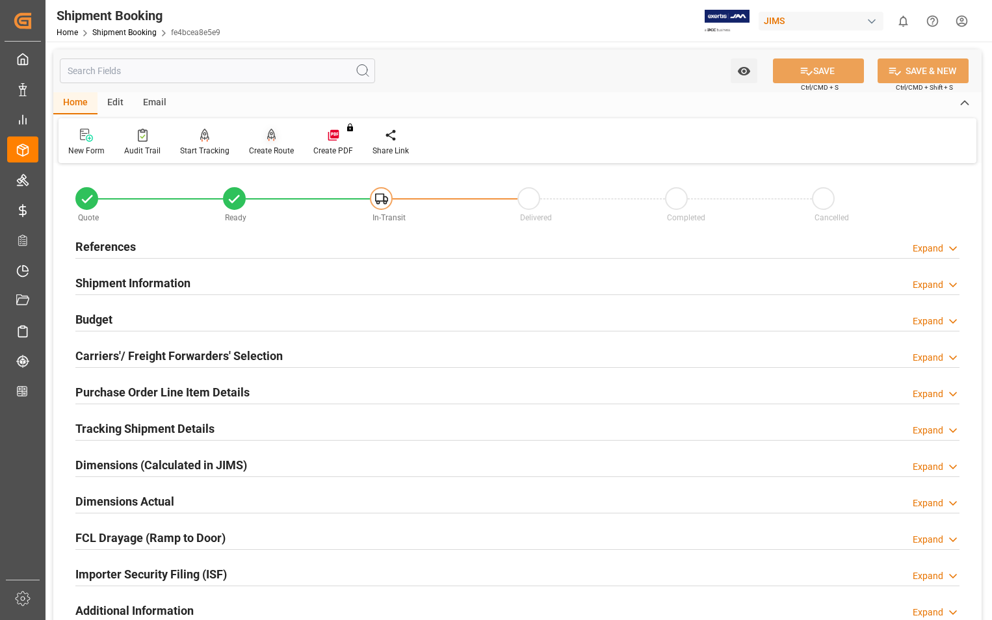
click at [267, 140] on icon at bounding box center [271, 135] width 9 height 13
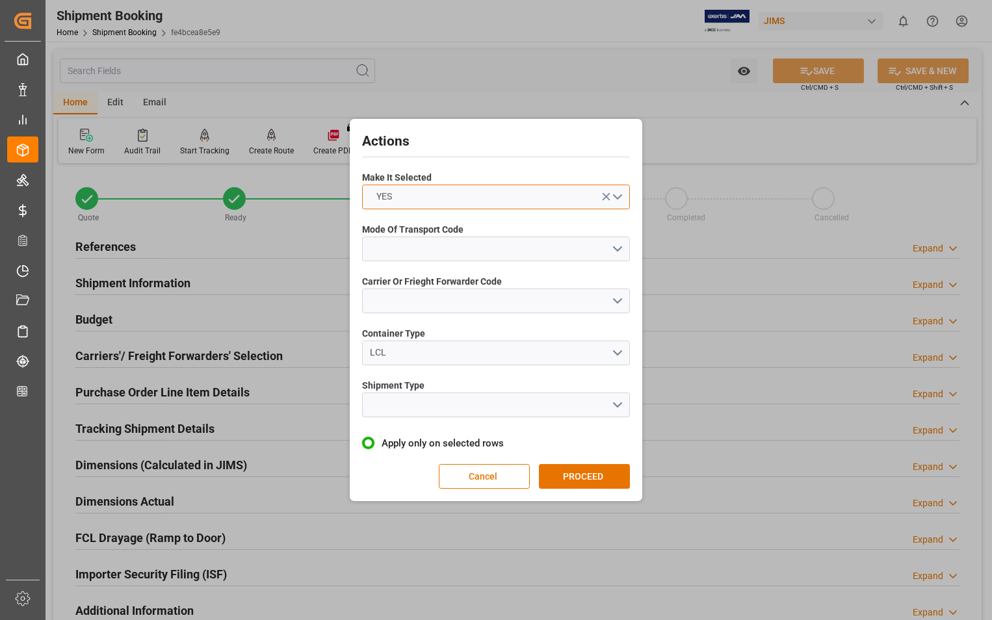
click at [615, 194] on button "YES" at bounding box center [496, 197] width 268 height 25
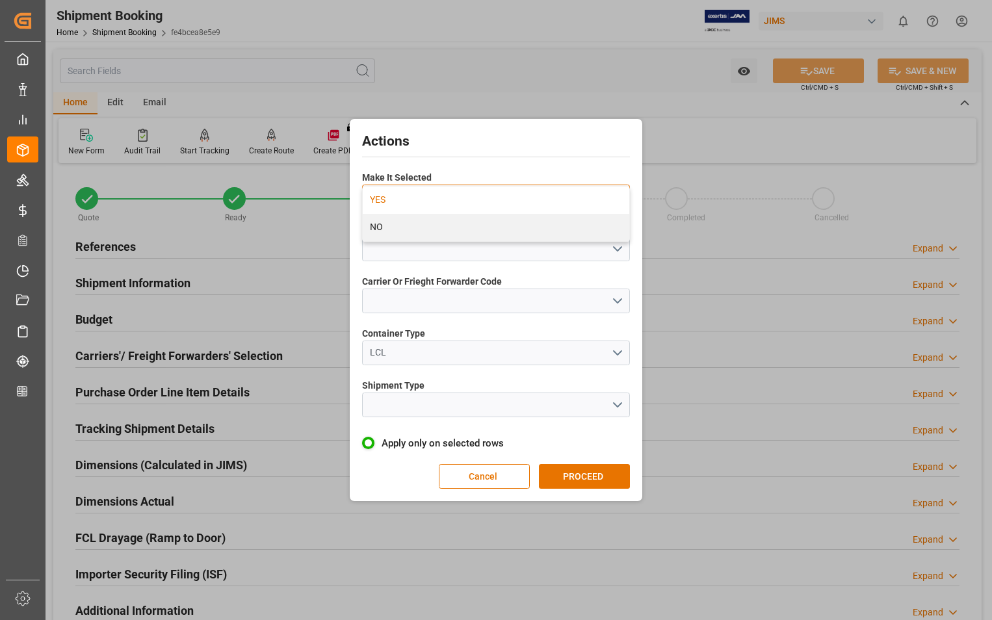
click at [470, 201] on div "YES" at bounding box center [496, 199] width 266 height 27
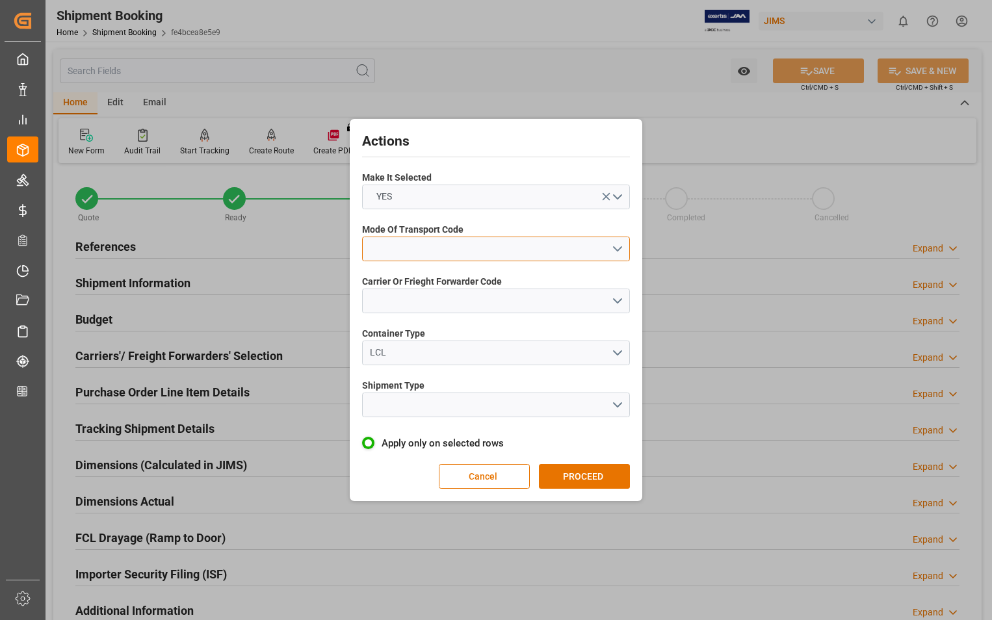
click at [618, 249] on button "open menu" at bounding box center [496, 249] width 268 height 25
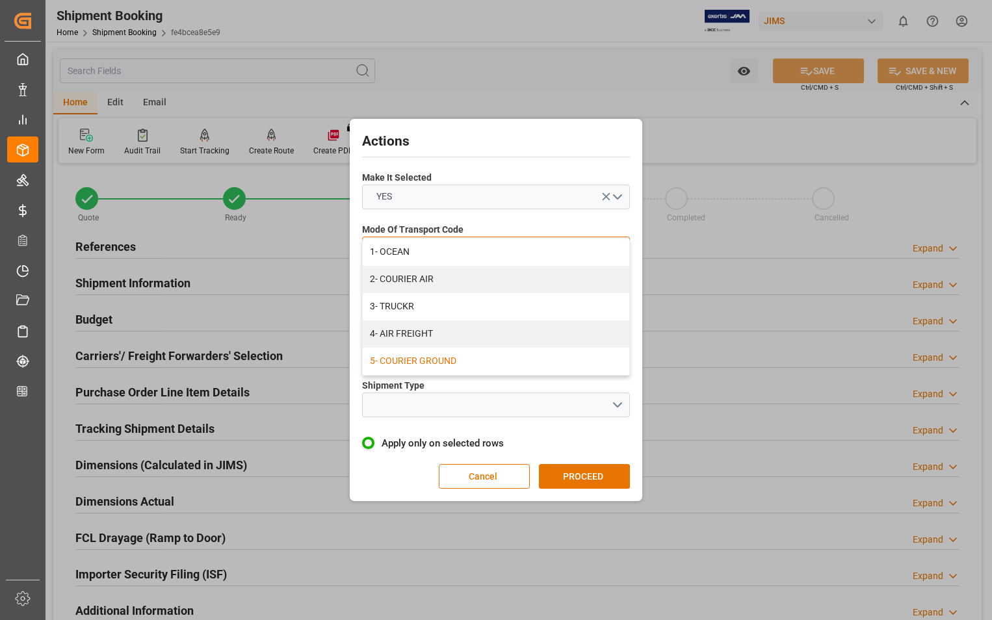
click at [435, 359] on div "5- COURIER GROUND" at bounding box center [496, 361] width 266 height 27
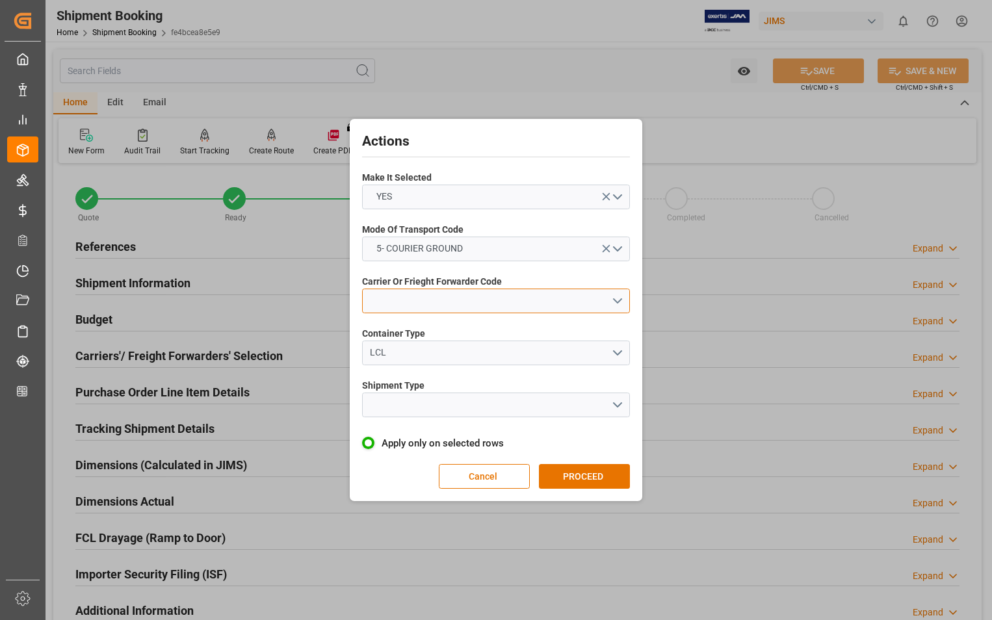
click at [476, 292] on button "open menu" at bounding box center [496, 300] width 268 height 25
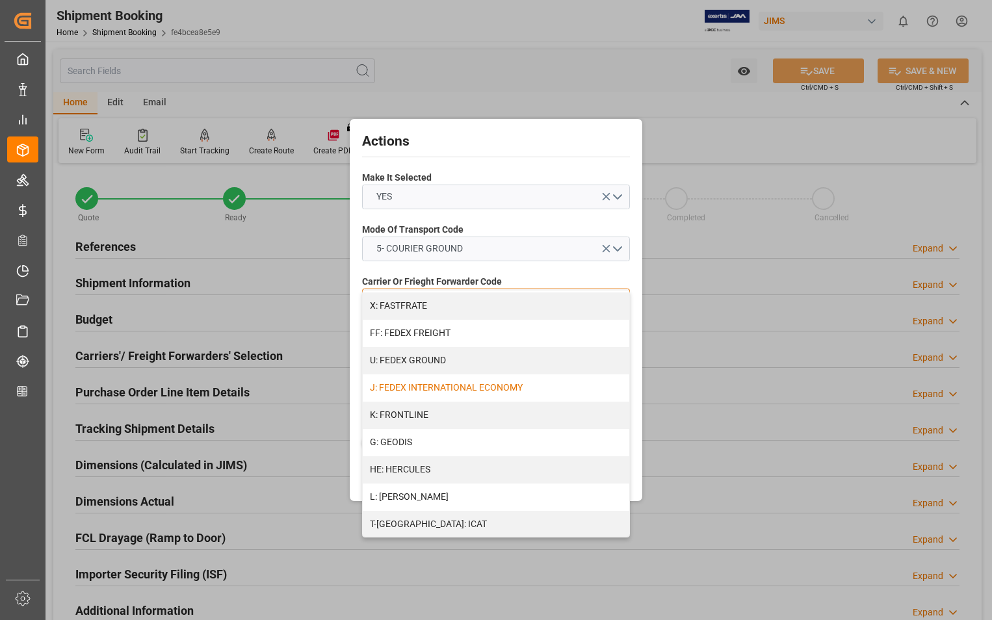
scroll to position [390, 0]
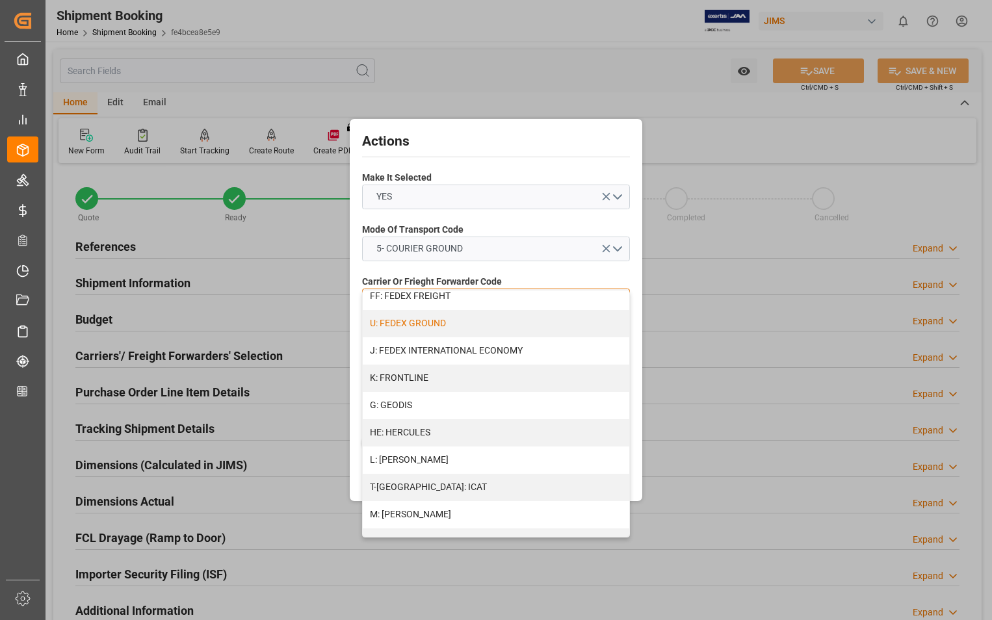
click at [454, 327] on div "U: FEDEX GROUND" at bounding box center [496, 323] width 266 height 27
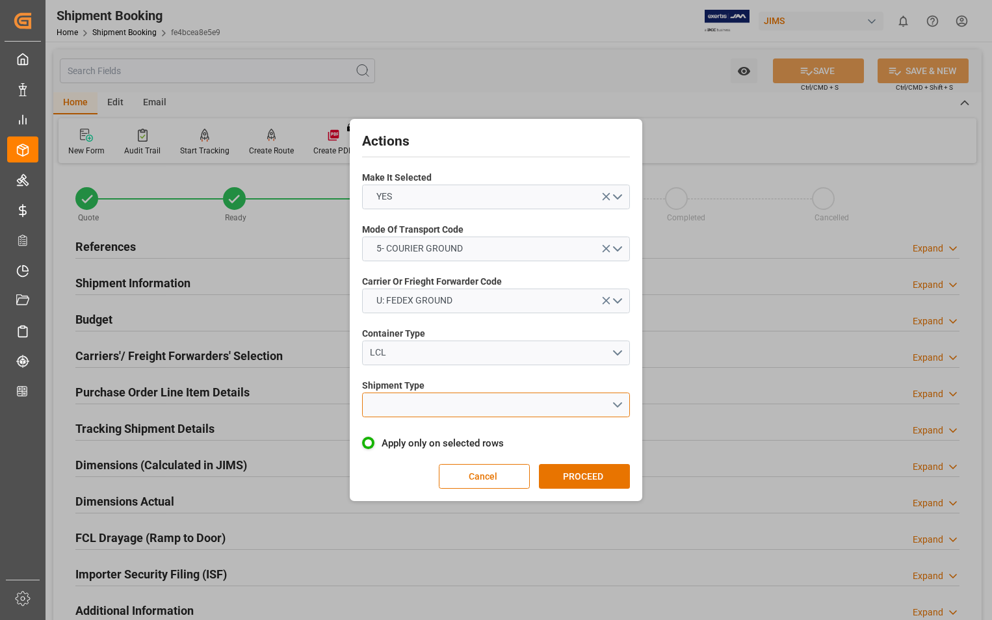
click at [459, 401] on button "open menu" at bounding box center [496, 404] width 268 height 25
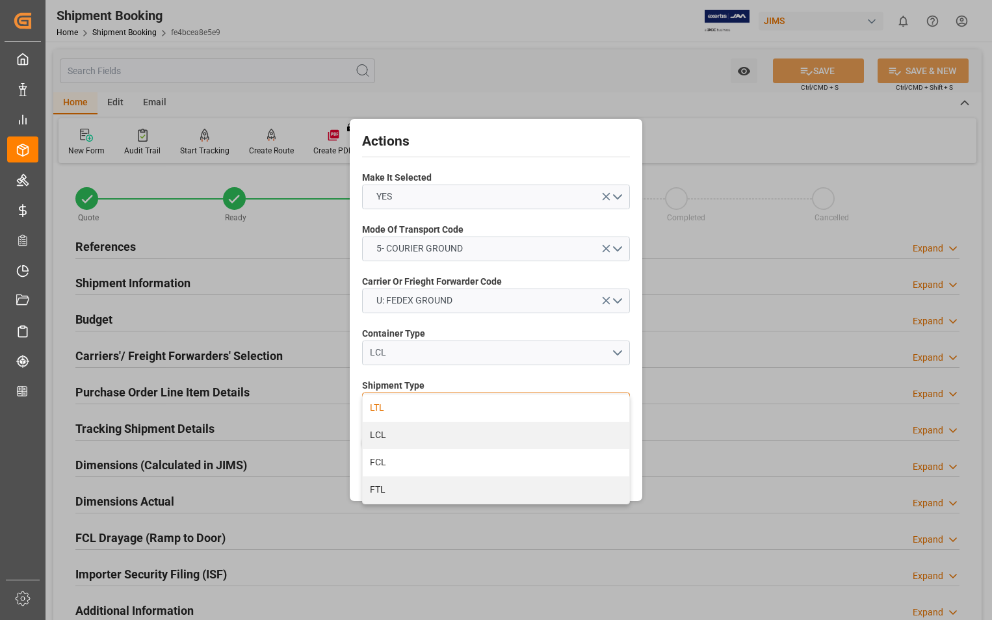
click at [373, 405] on div "LTL" at bounding box center [496, 407] width 266 height 27
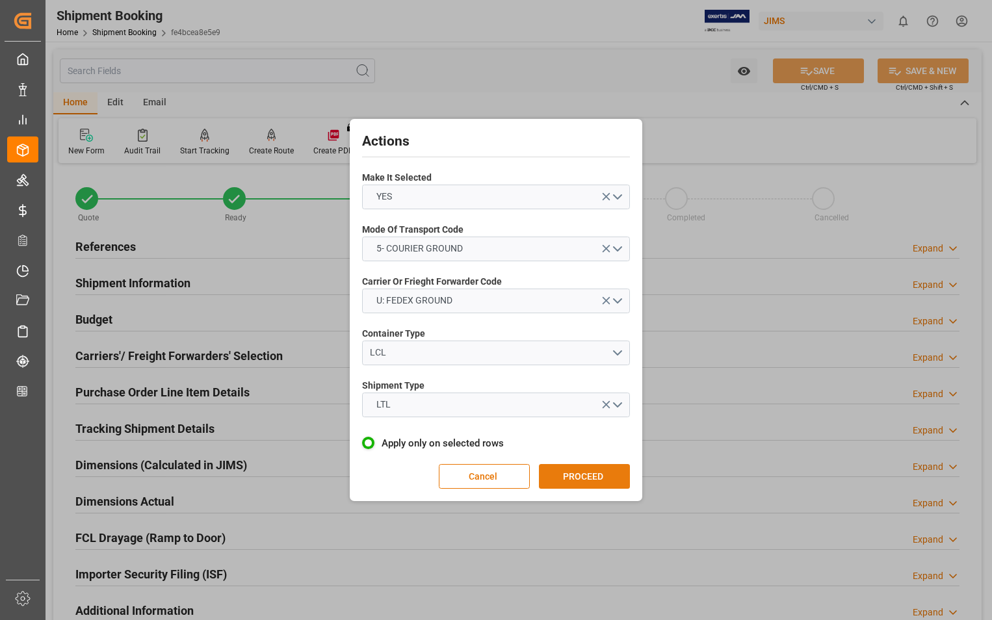
click at [576, 476] on button "PROCEED" at bounding box center [584, 476] width 91 height 25
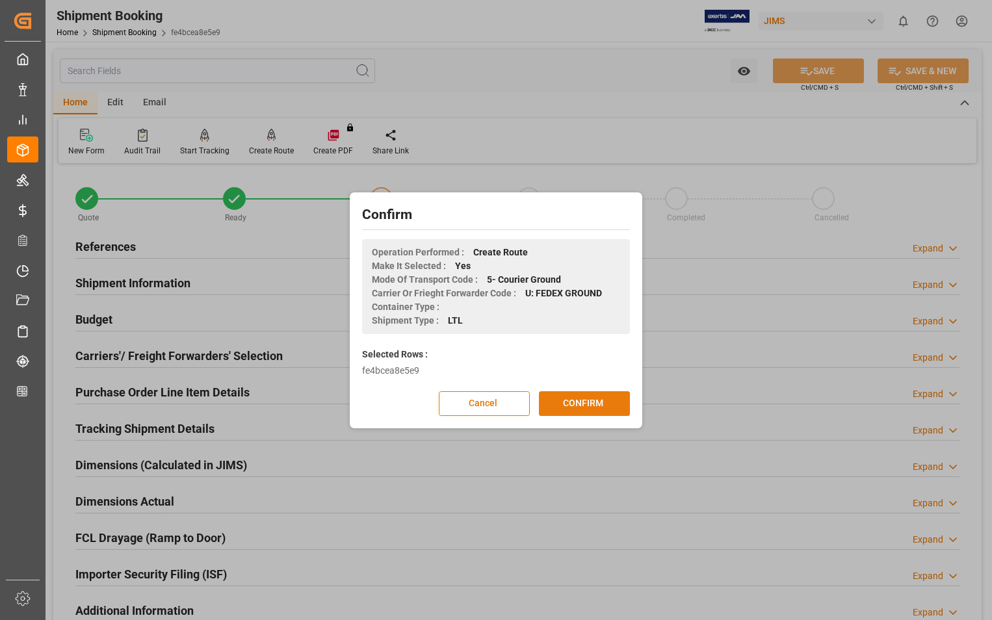
click at [589, 399] on button "CONFIRM" at bounding box center [584, 403] width 91 height 25
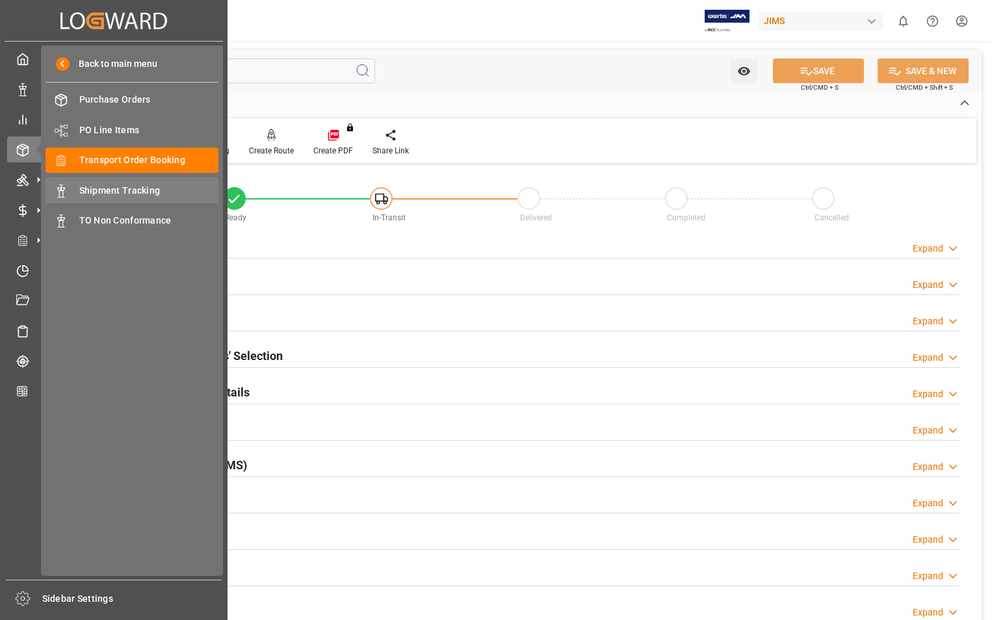
click at [114, 193] on span "Shipment Tracking" at bounding box center [149, 191] width 140 height 14
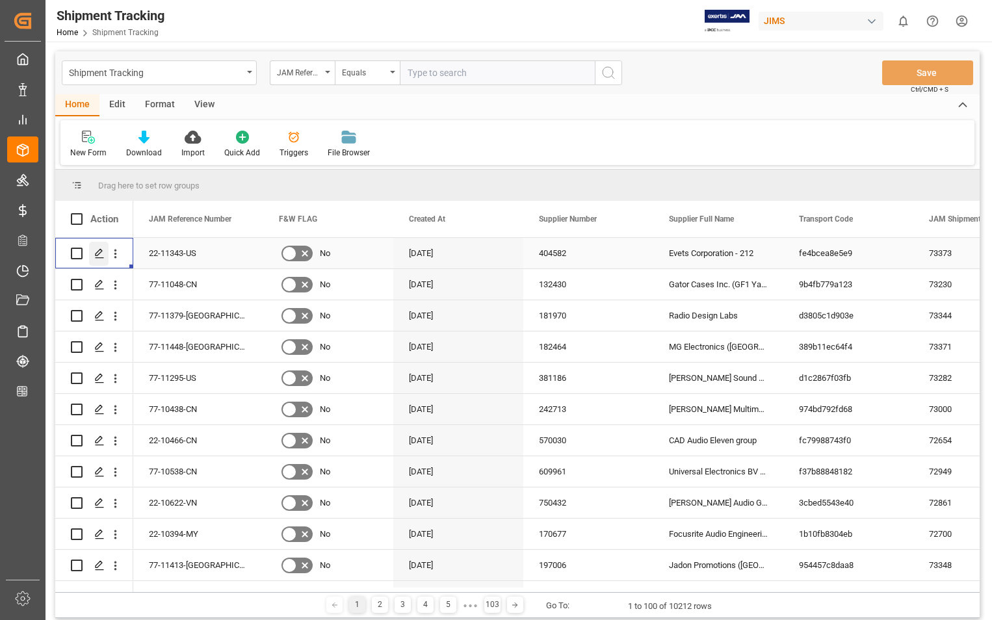
click at [92, 250] on div "Press SPACE to select this row." at bounding box center [98, 254] width 19 height 24
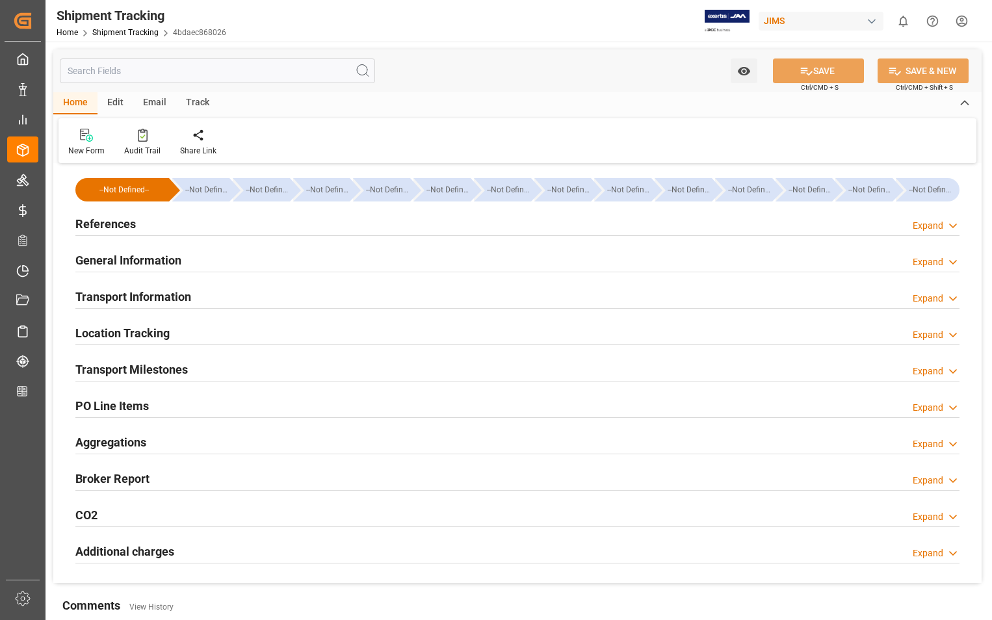
type input "2559.2"
click at [149, 300] on h2 "Transport Information" at bounding box center [133, 297] width 116 height 18
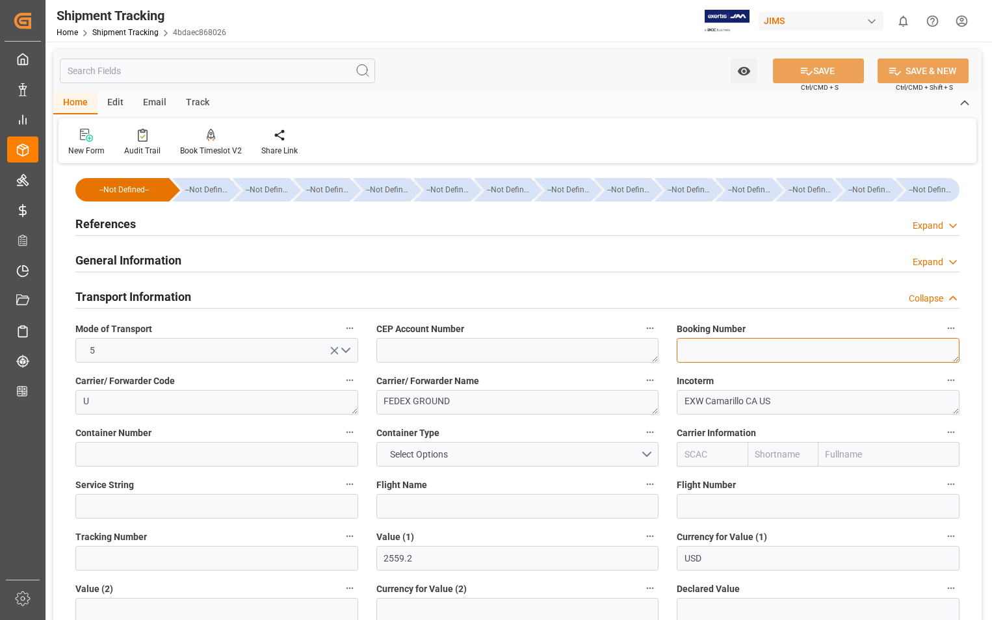
click at [739, 357] on textarea at bounding box center [817, 350] width 283 height 25
paste textarea "885053104643"
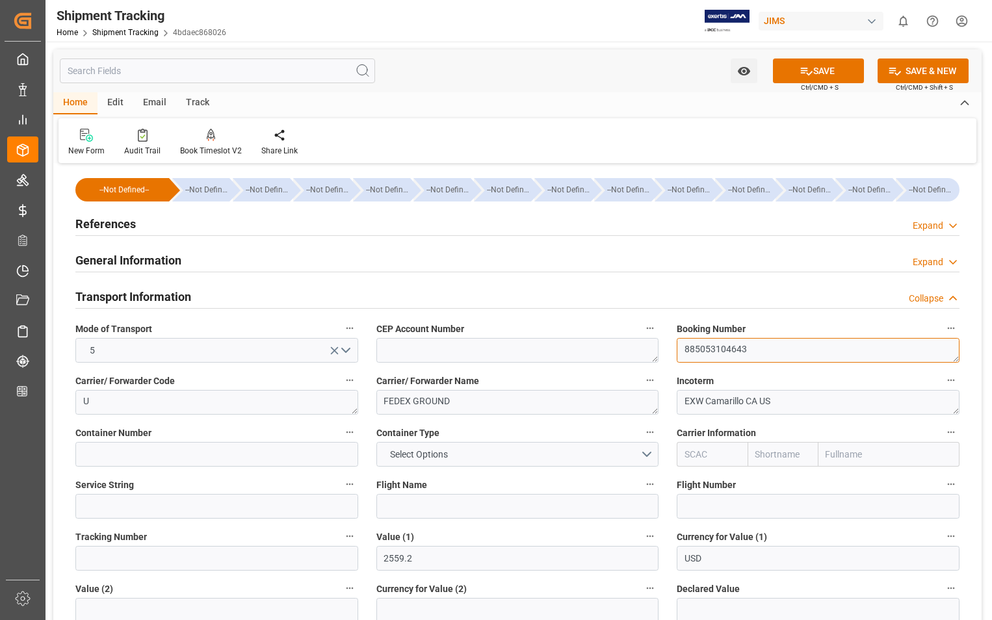
scroll to position [6, 0]
click at [682, 358] on textarea "885053104643" at bounding box center [817, 350] width 283 height 25
type textarea "885053104643"
click at [140, 565] on input at bounding box center [216, 558] width 283 height 25
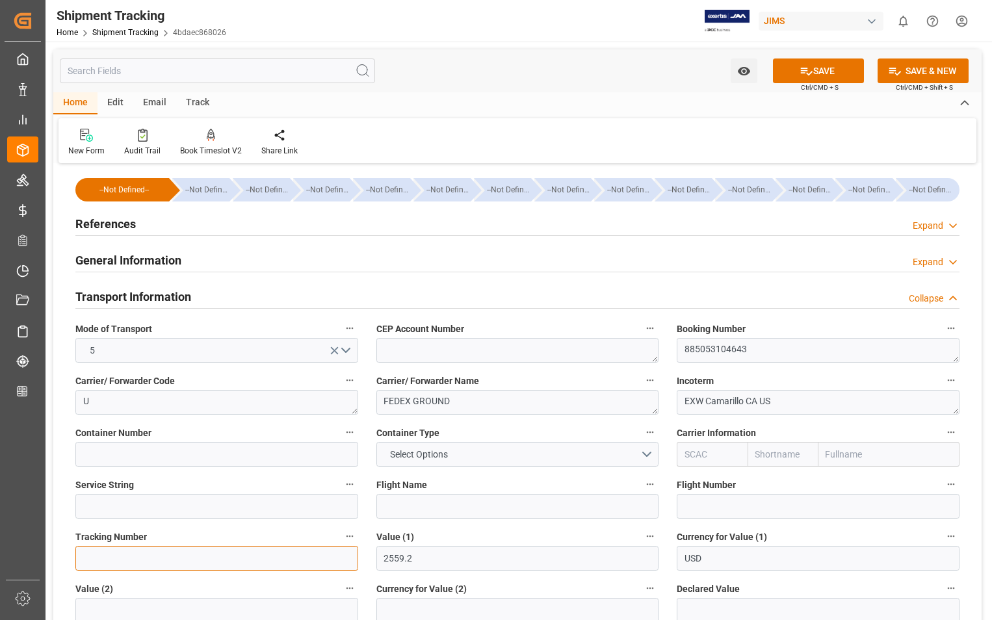
paste input "885053104643"
type input "885053104643"
click at [830, 71] on button "SAVE" at bounding box center [818, 70] width 91 height 25
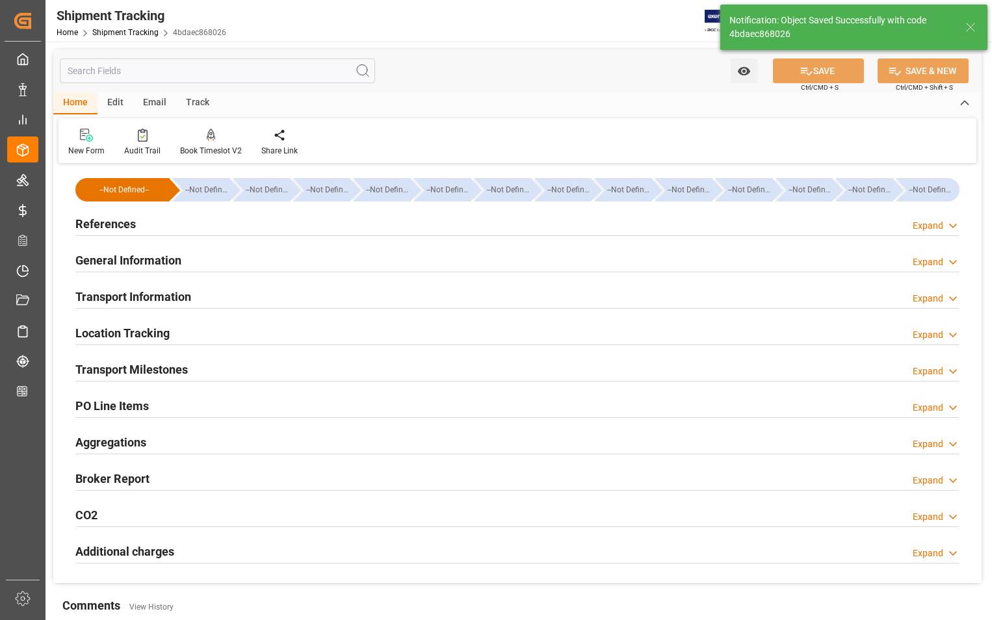
click at [174, 295] on h2 "Transport Information" at bounding box center [133, 297] width 116 height 18
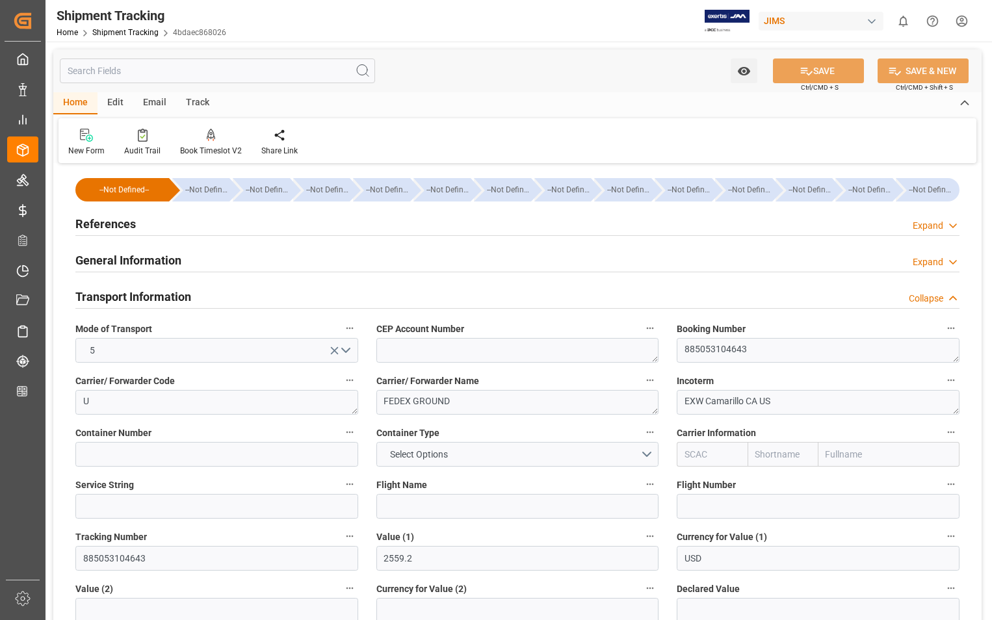
scroll to position [65, 0]
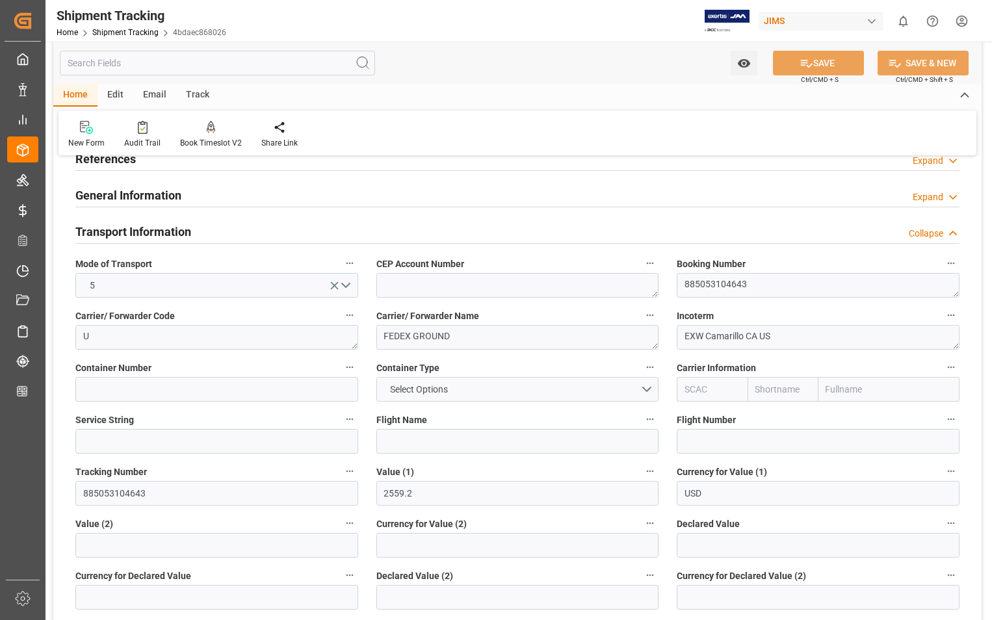
click at [134, 195] on h2 "General Information" at bounding box center [128, 195] width 106 height 18
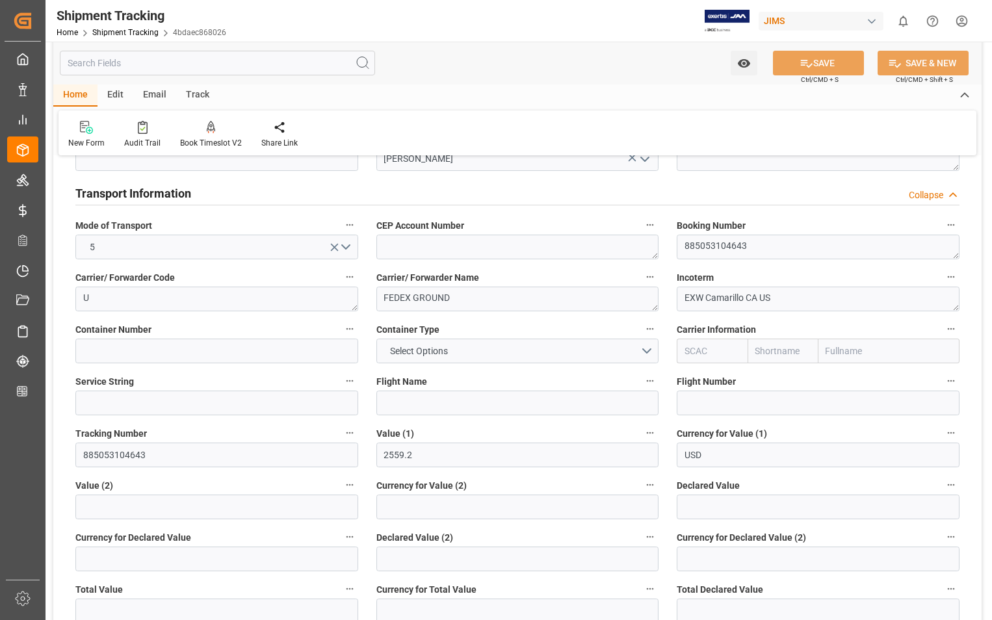
scroll to position [195, 0]
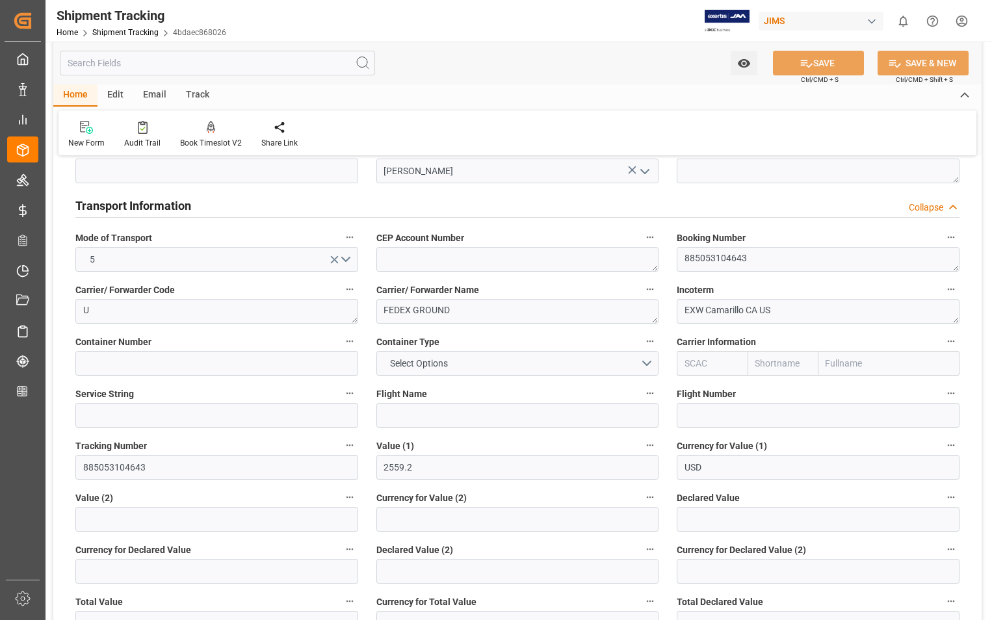
click at [142, 203] on h2 "Transport Information" at bounding box center [133, 206] width 116 height 18
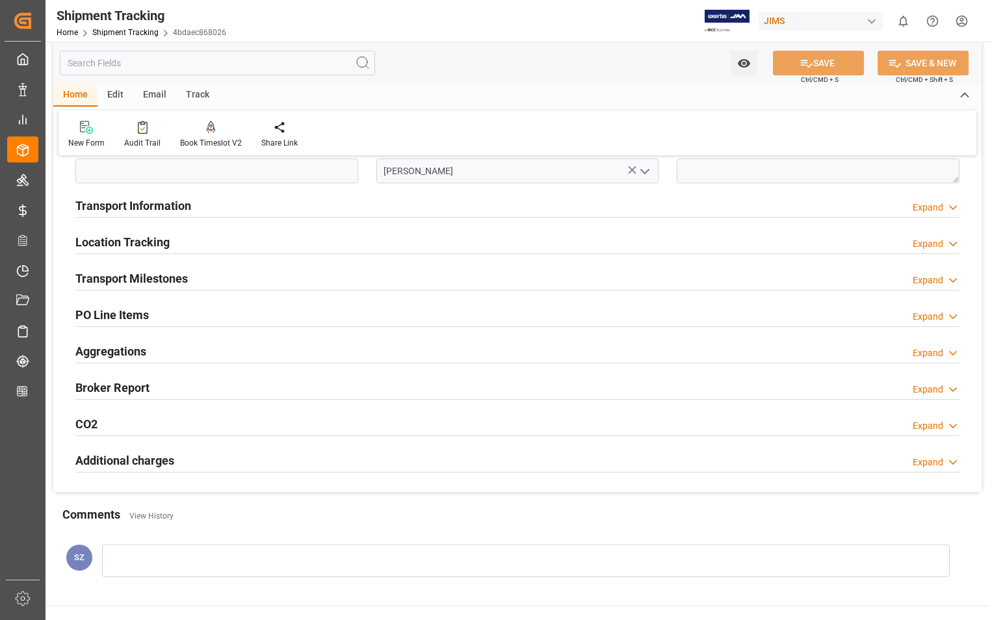
click at [137, 240] on h2 "Location Tracking" at bounding box center [122, 242] width 94 height 18
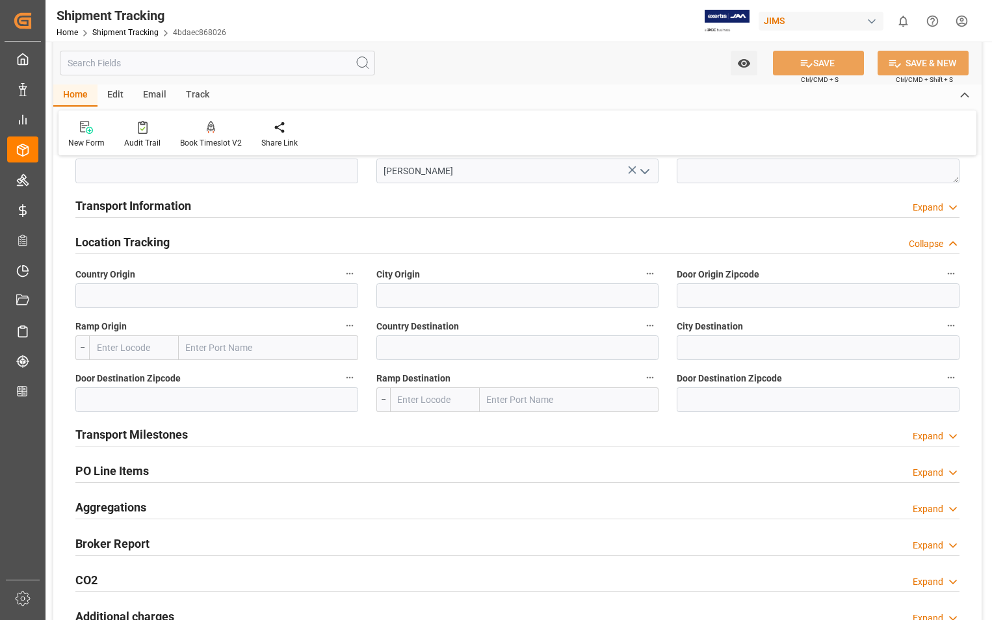
click at [137, 240] on h2 "Location Tracking" at bounding box center [122, 242] width 94 height 18
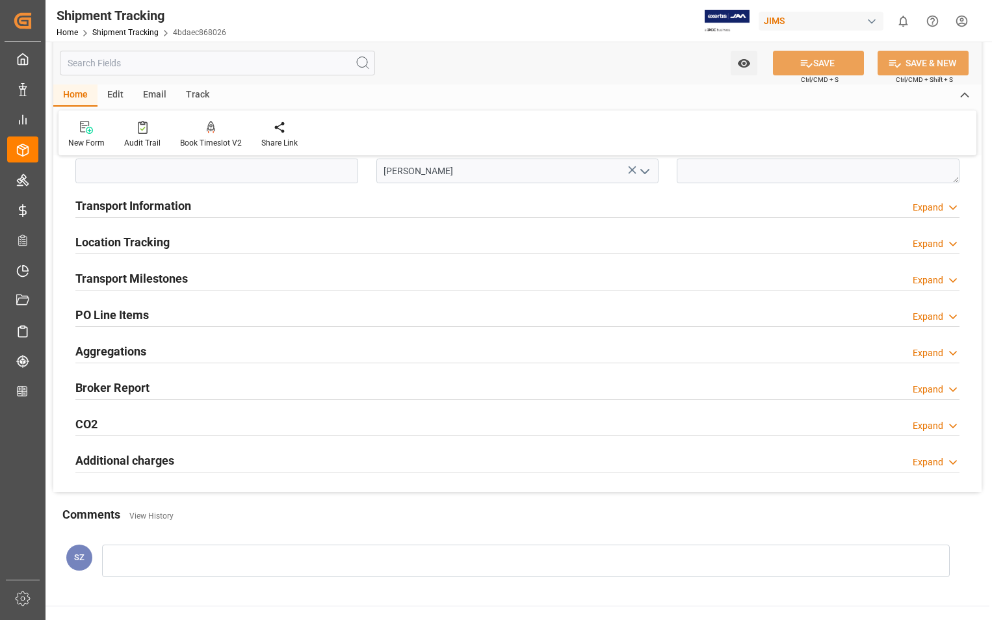
click at [149, 207] on h2 "Transport Information" at bounding box center [133, 206] width 116 height 18
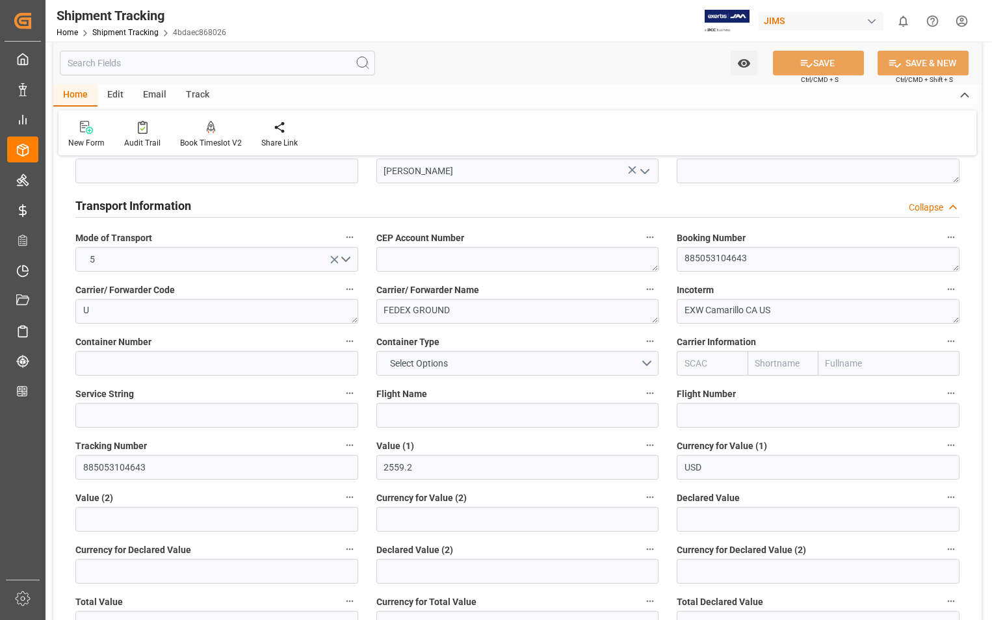
click at [139, 206] on h2 "Transport Information" at bounding box center [133, 206] width 116 height 18
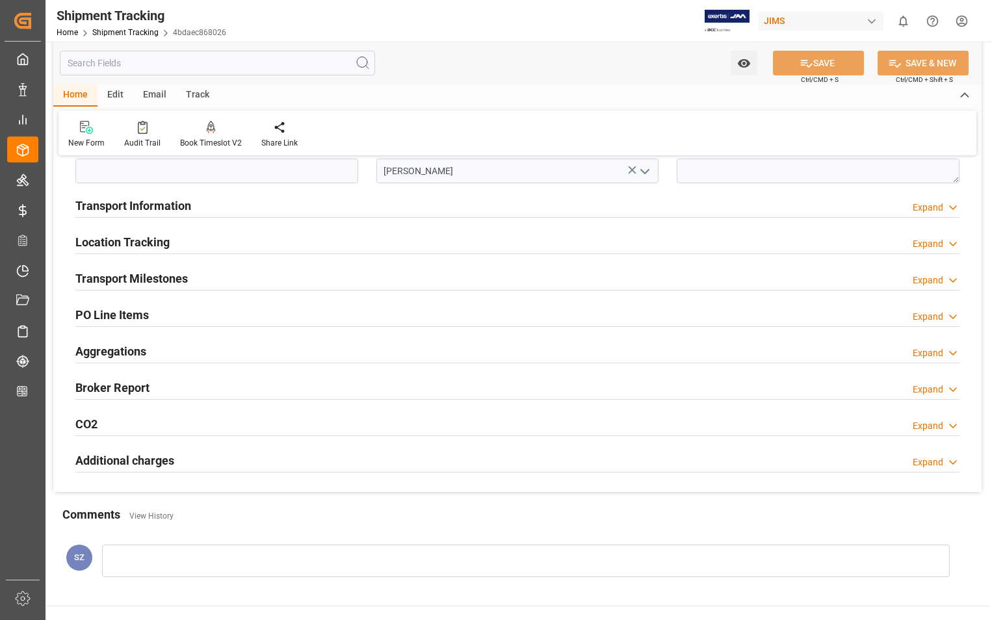
click at [130, 276] on h2 "Transport Milestones" at bounding box center [131, 279] width 112 height 18
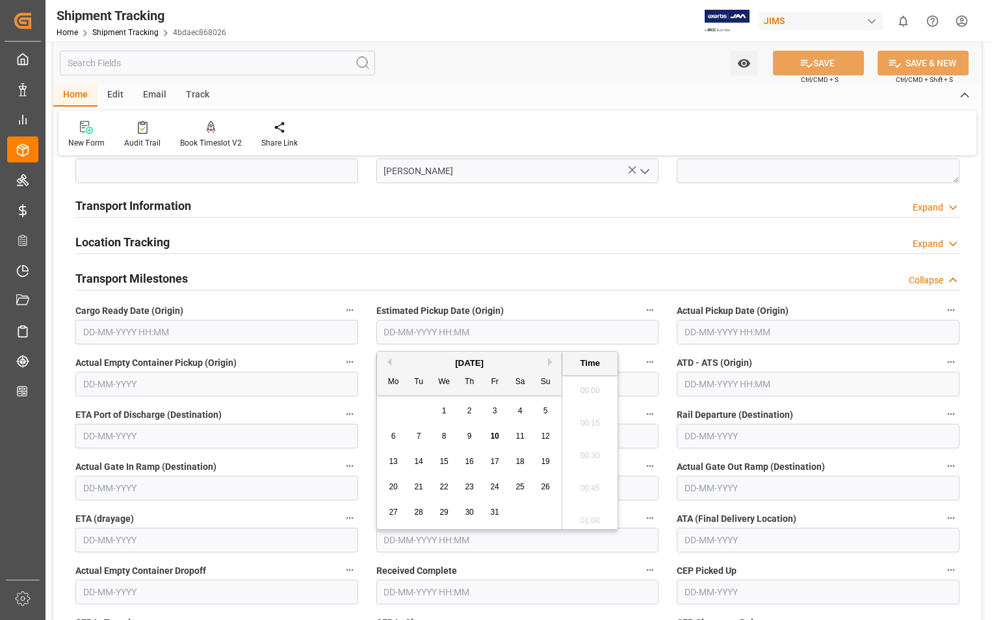
click at [468, 337] on input "text" at bounding box center [517, 332] width 283 height 25
click at [474, 435] on div "9" at bounding box center [469, 437] width 16 height 16
type input "09-10-2025 00:00"
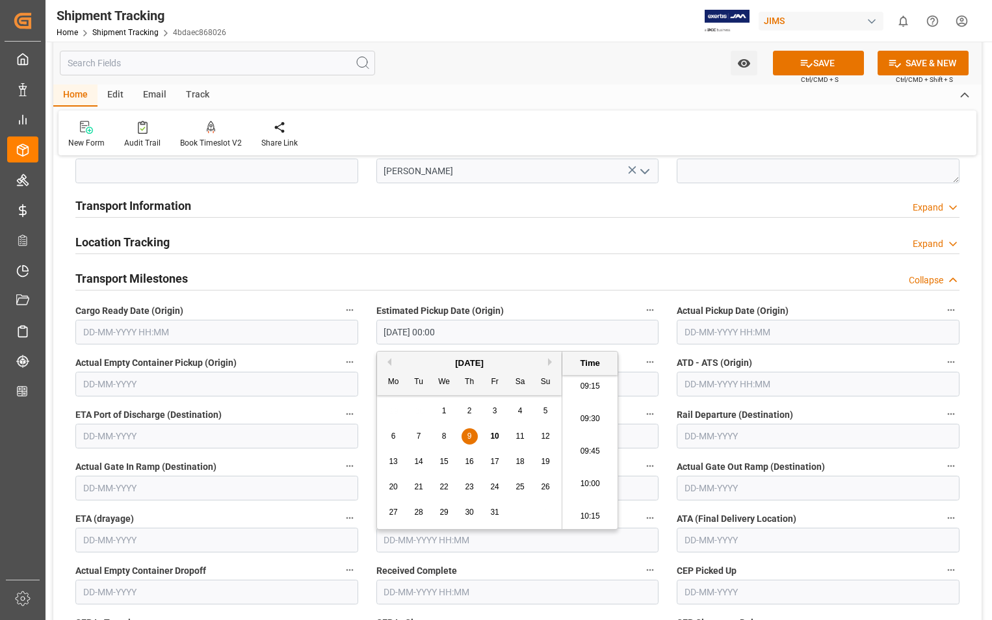
click at [826, 325] on input "text" at bounding box center [817, 332] width 283 height 25
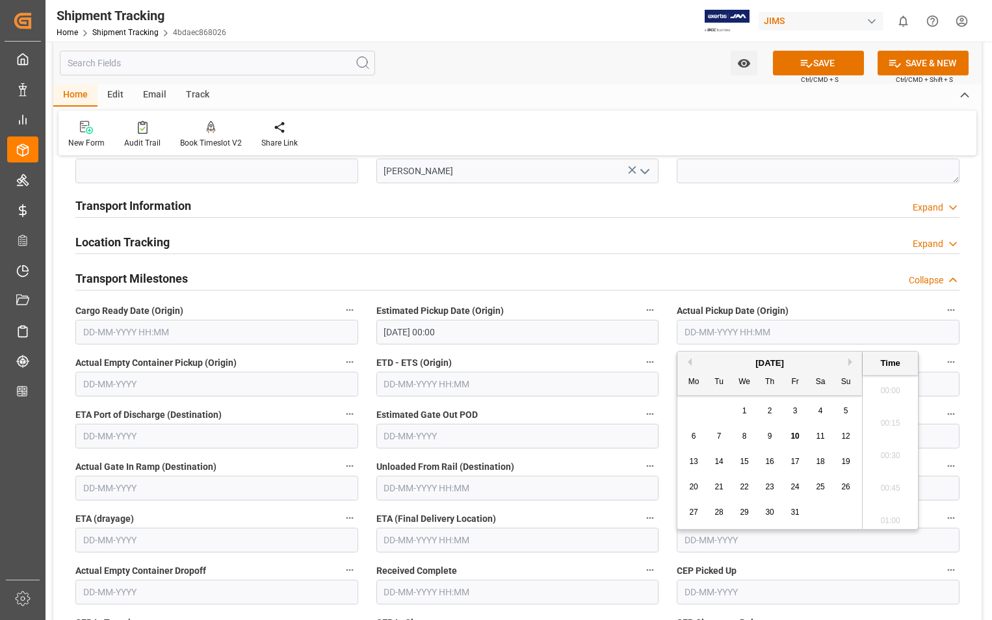
scroll to position [1239, 0]
click at [764, 436] on div "9" at bounding box center [770, 437] width 16 height 16
type input "09-10-2025 00:00"
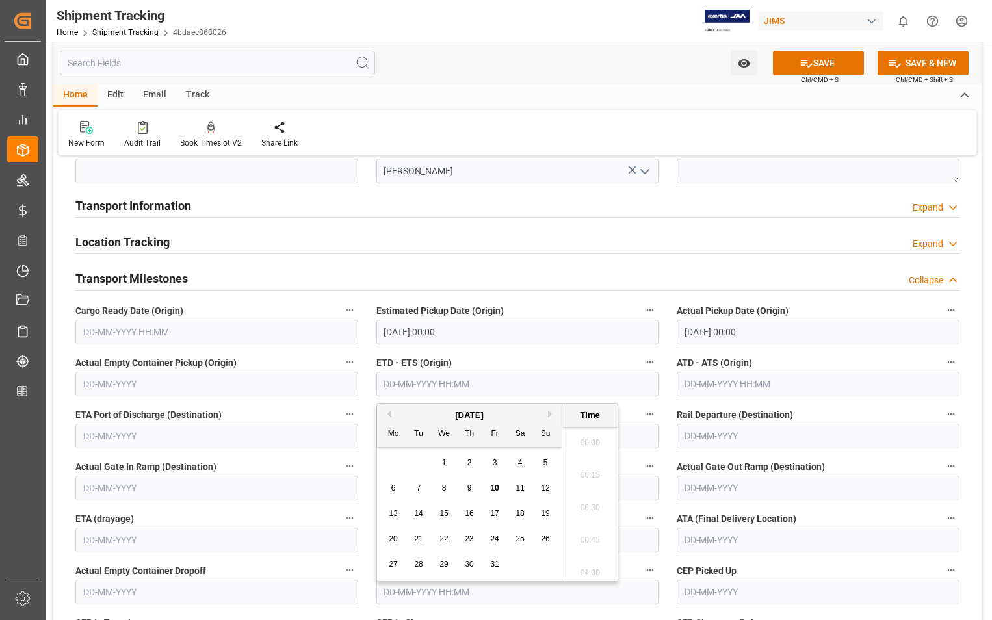
click at [539, 392] on input "text" at bounding box center [517, 384] width 283 height 25
click at [472, 491] on div "9" at bounding box center [469, 489] width 16 height 16
type input "09-10-2025 00:00"
click at [802, 383] on input "text" at bounding box center [817, 384] width 283 height 25
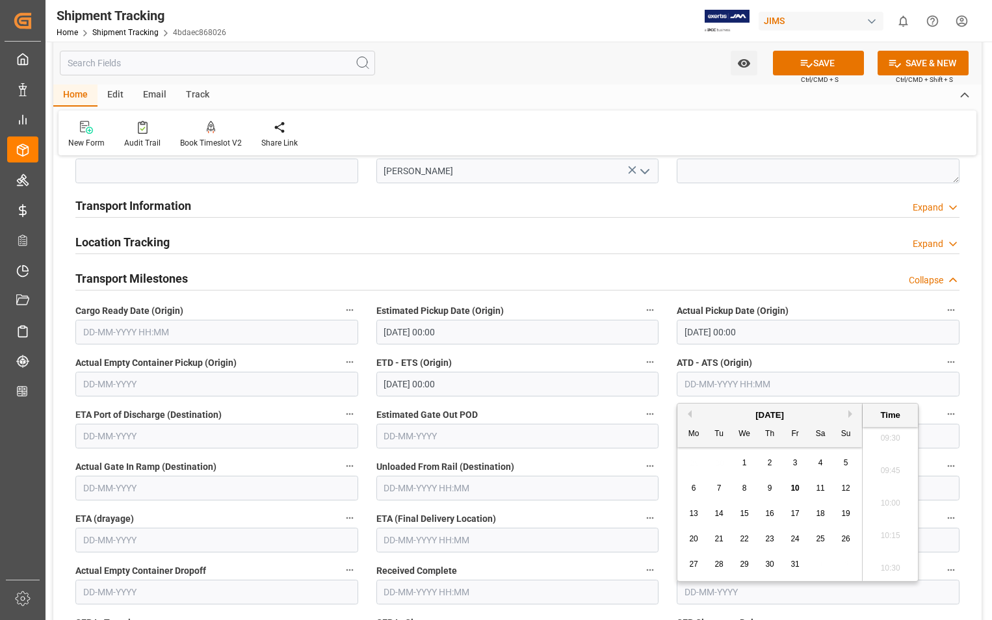
click at [772, 485] on div "9" at bounding box center [770, 489] width 16 height 16
type input "09-10-2025 00:00"
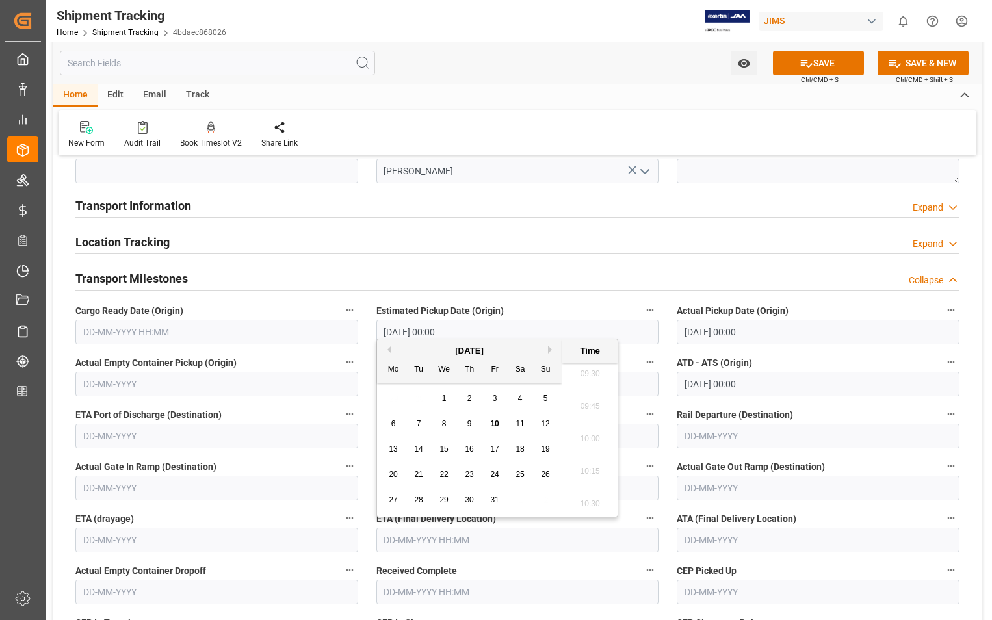
click at [565, 542] on input "text" at bounding box center [517, 540] width 283 height 25
click at [422, 448] on span "14" at bounding box center [418, 448] width 8 height 9
type input "14-10-2025 00:00"
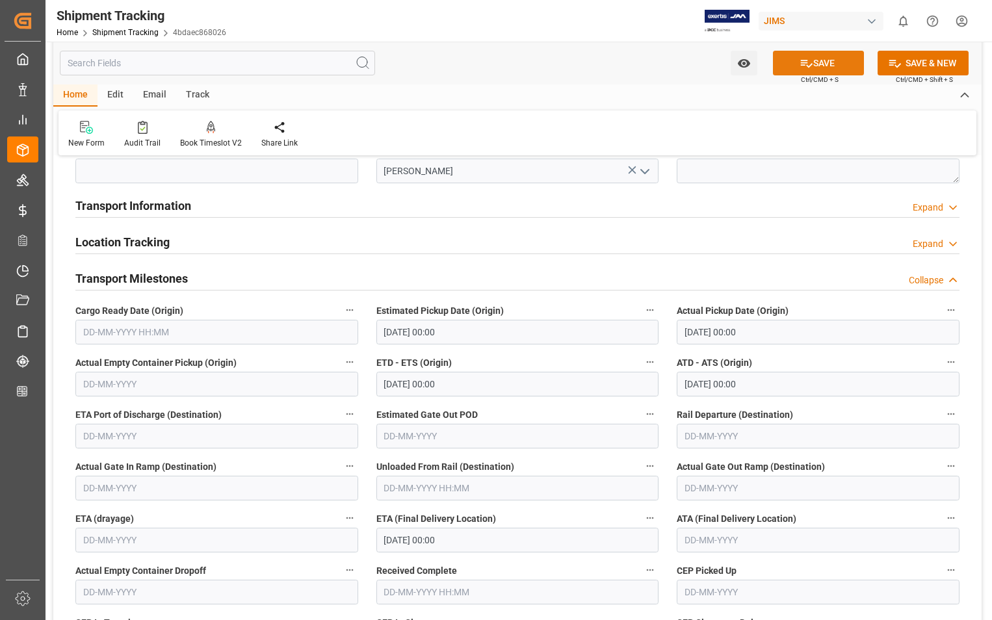
click at [821, 63] on button "SAVE" at bounding box center [818, 63] width 91 height 25
